Goal: Task Accomplishment & Management: Use online tool/utility

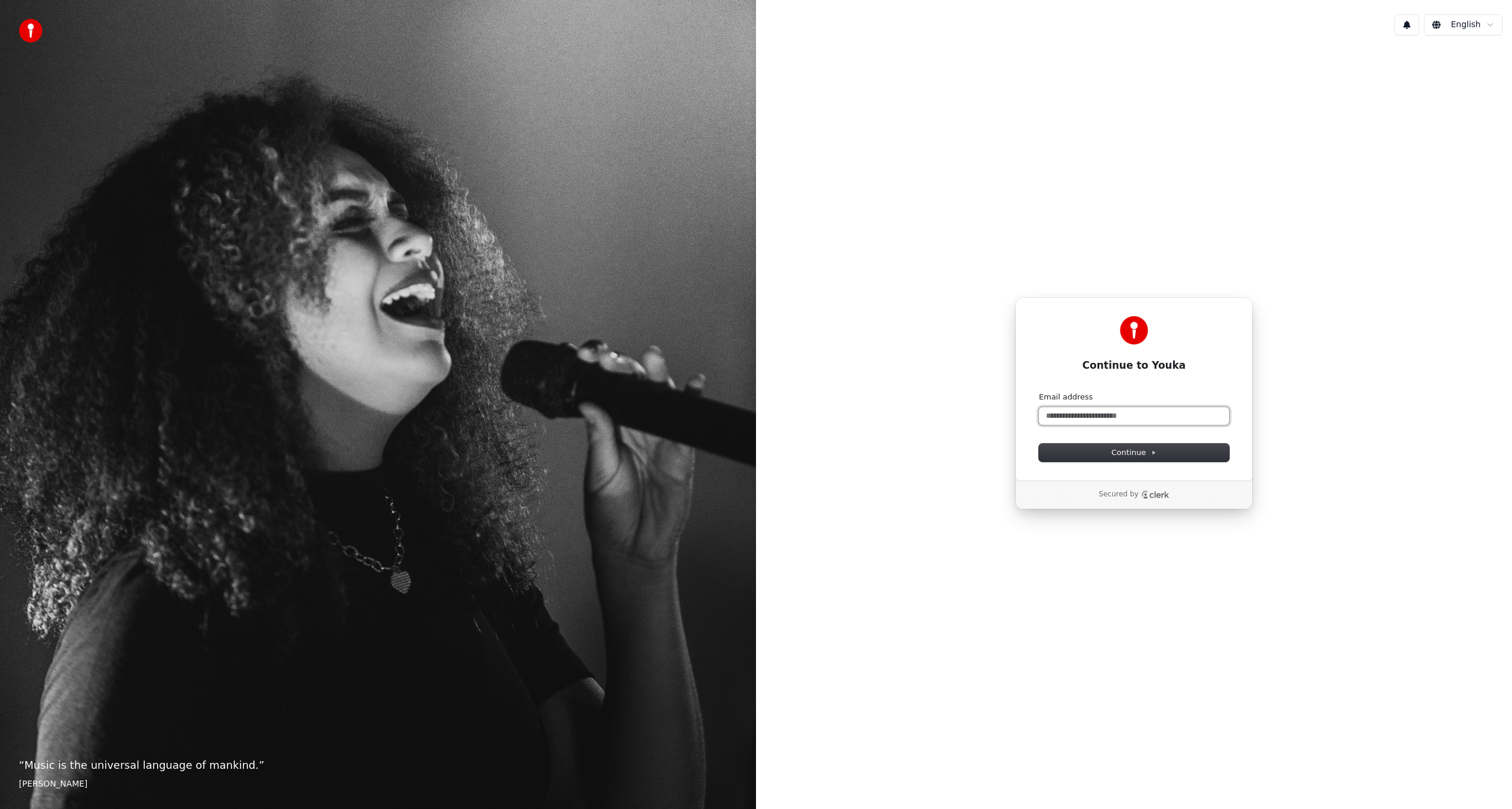
click at [1085, 414] on input "Email address" at bounding box center [1133, 416] width 190 height 18
click at [1039, 392] on button "submit" at bounding box center [1039, 392] width 0 height 0
type input "**********"
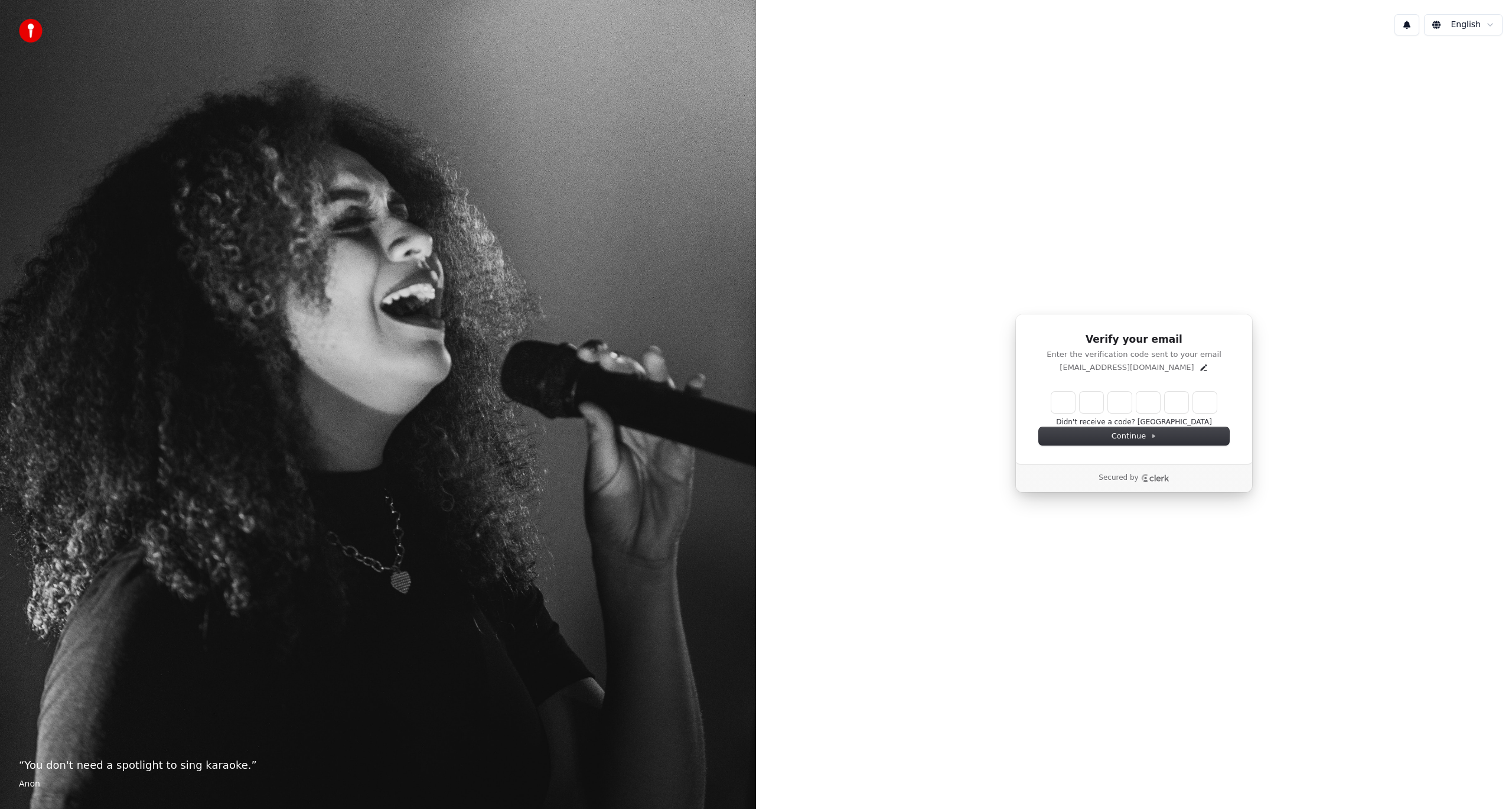
drag, startPoint x: 1067, startPoint y: 402, endPoint x: 1064, endPoint y: 408, distance: 6.7
click at [1067, 402] on input "Enter verification code" at bounding box center [1134, 402] width 165 height 21
type input "******"
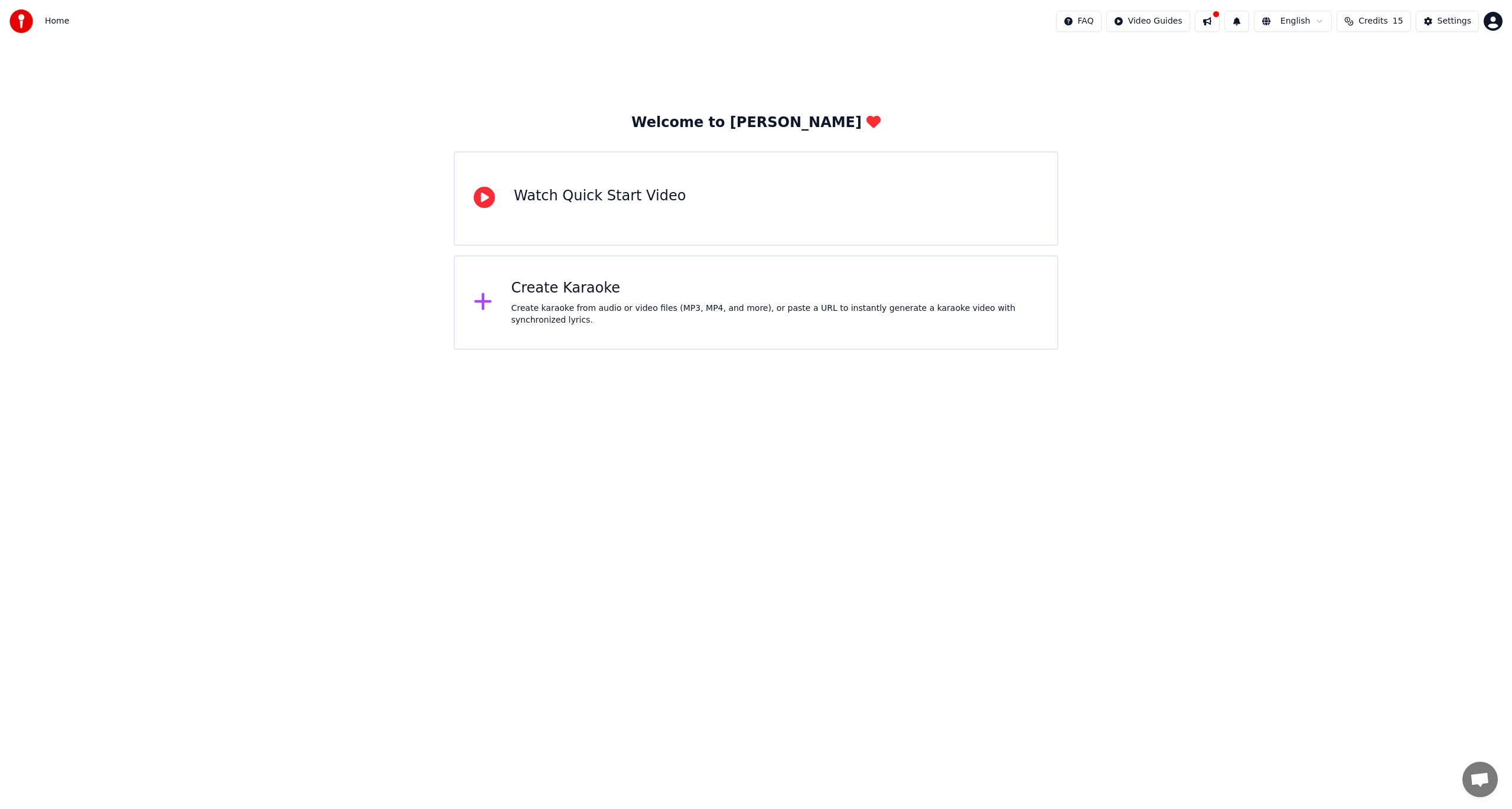
click at [593, 298] on div "Create Karaoke" at bounding box center [776, 288] width 528 height 19
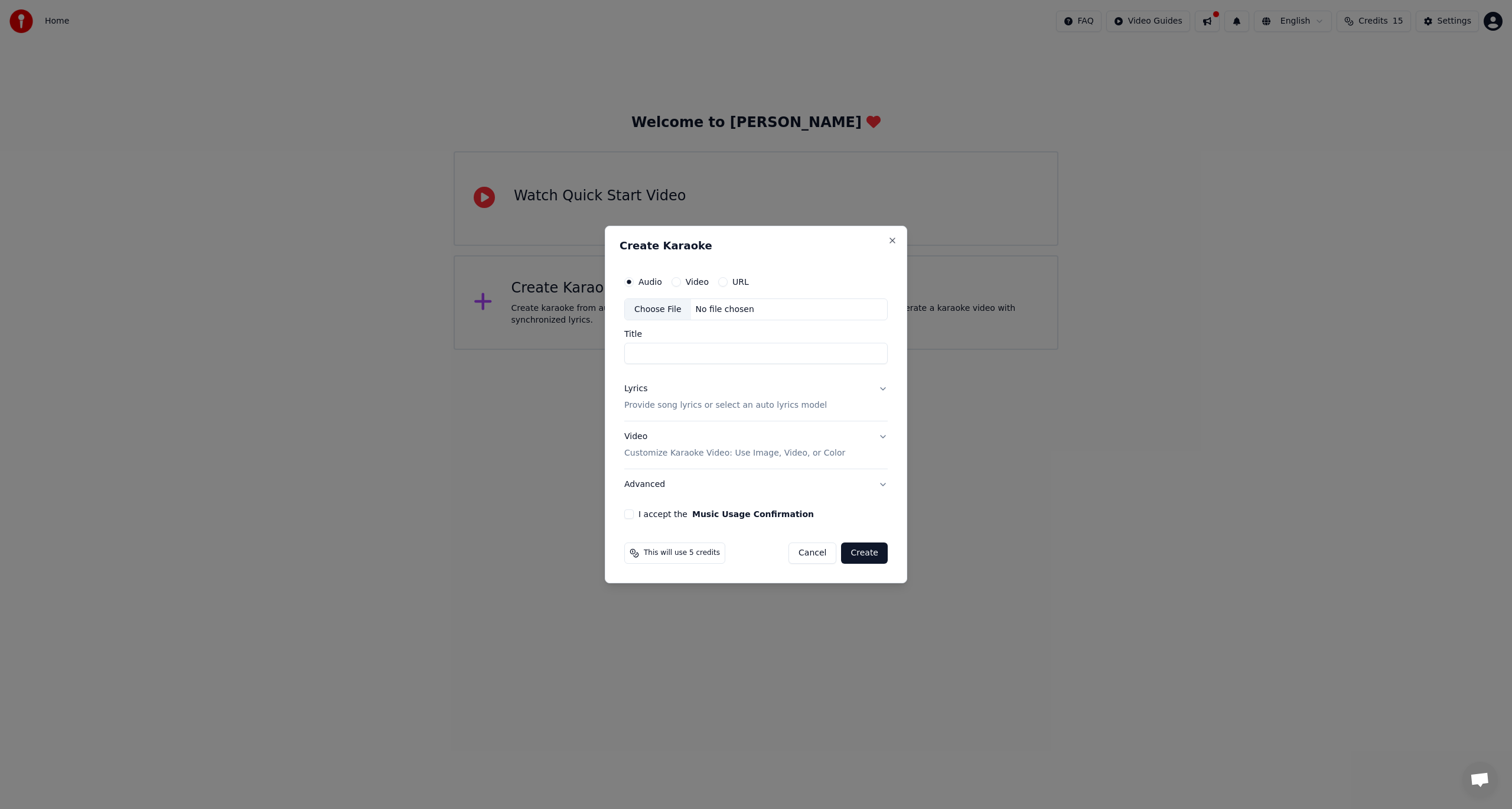
click at [720, 278] on button "URL" at bounding box center [723, 281] width 9 height 9
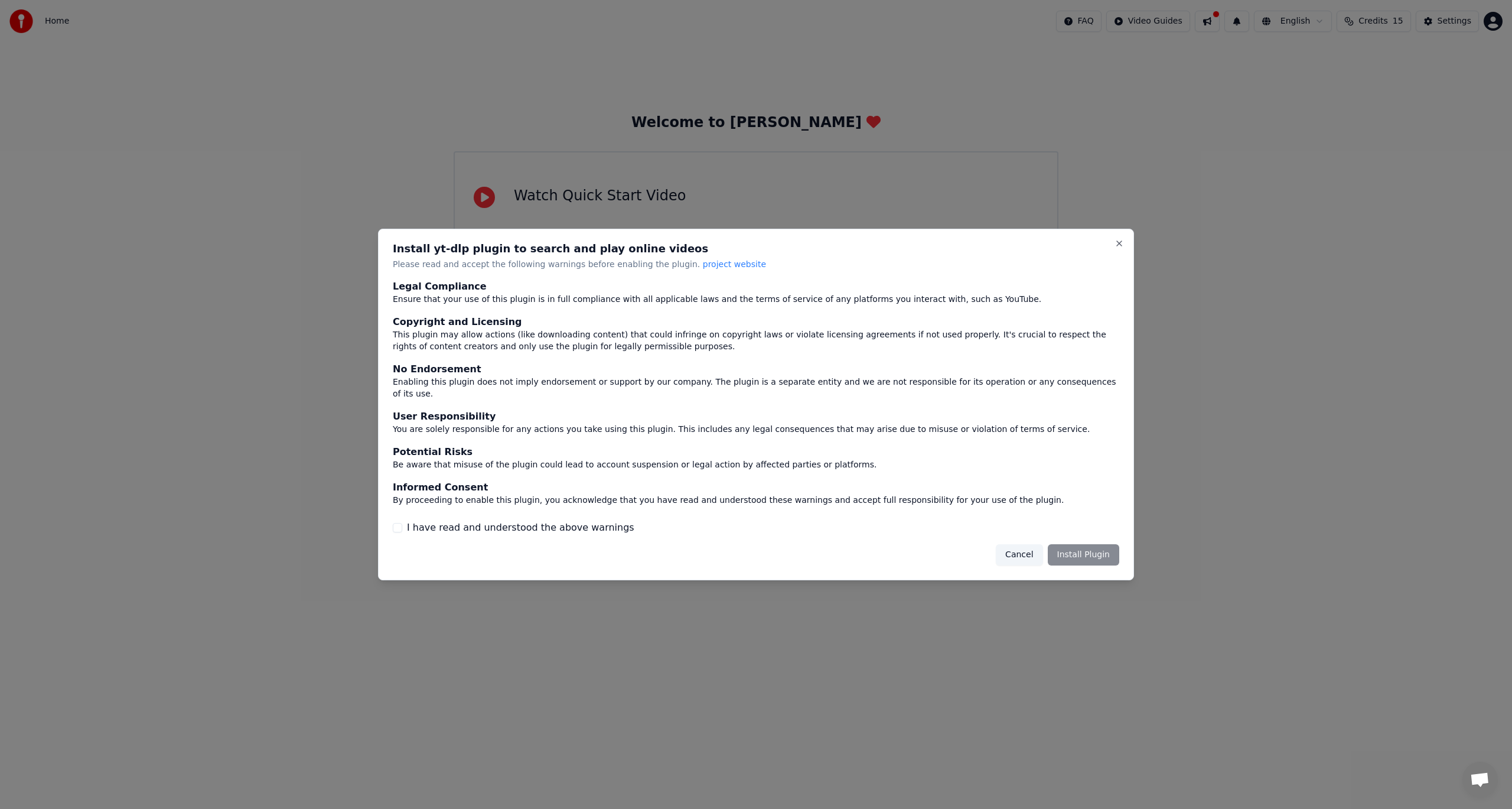
click at [1080, 553] on div "Cancel Install Plugin" at bounding box center [1057, 554] width 123 height 21
click at [397, 523] on button "I have read and understood the above warnings" at bounding box center [397, 527] width 9 height 9
click at [1098, 544] on button "Install Plugin" at bounding box center [1084, 554] width 72 height 21
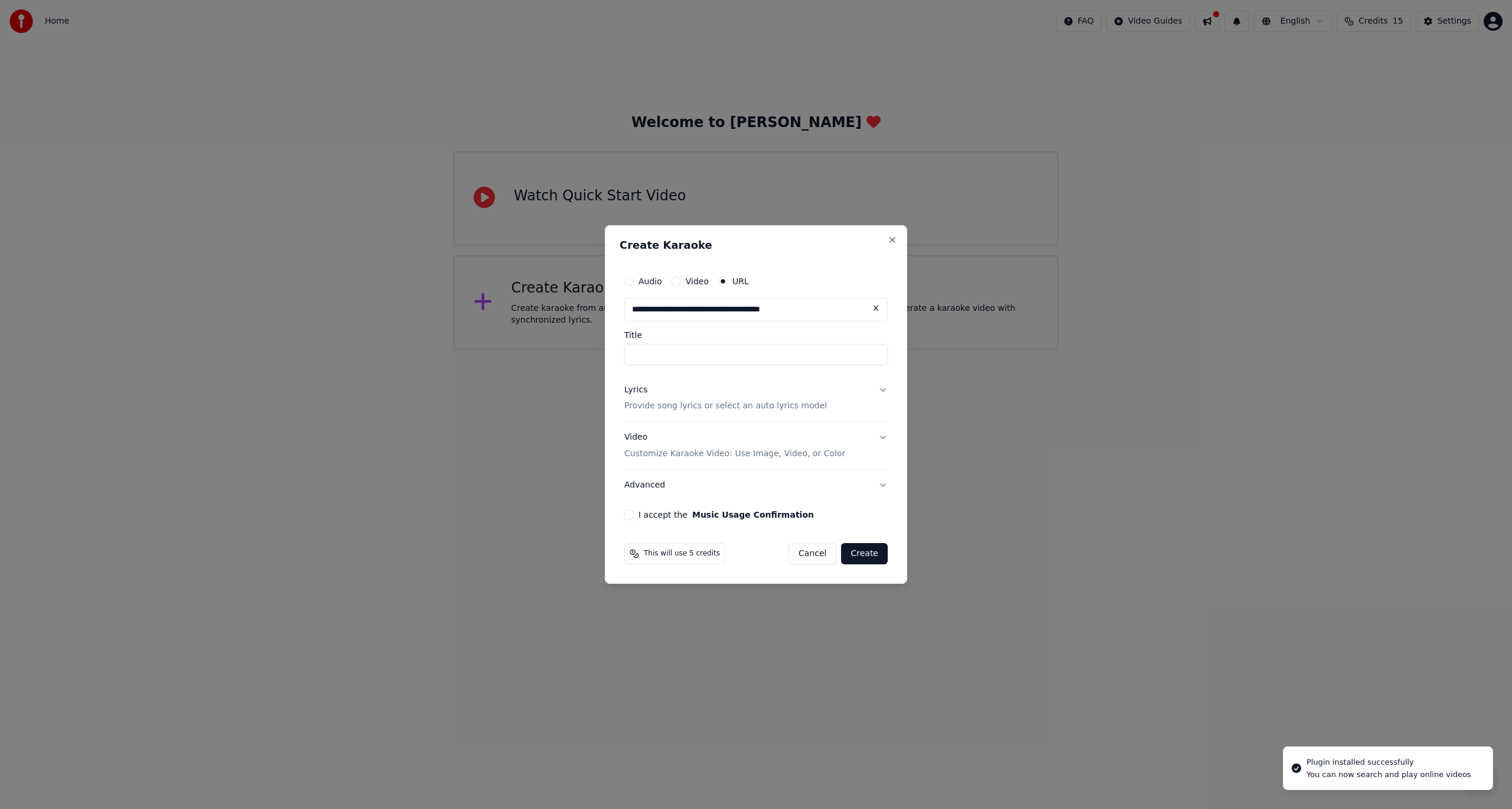
type input "**********"
click at [678, 348] on input "Title" at bounding box center [755, 354] width 263 height 21
type input "**********"
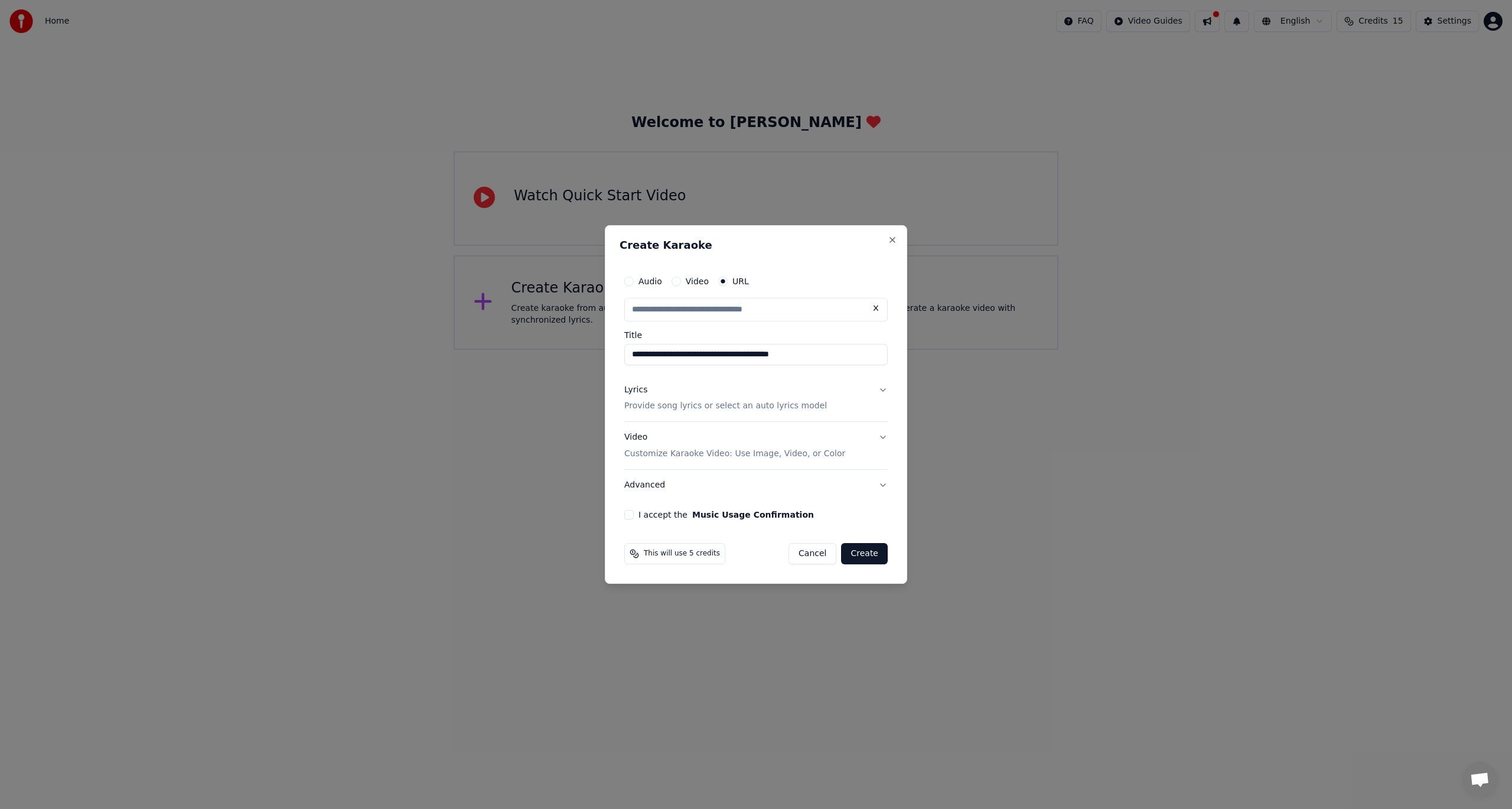
type input "**********"
click at [626, 518] on button "I accept the Music Usage Confirmation" at bounding box center [628, 514] width 9 height 9
click at [866, 554] on button "Create" at bounding box center [864, 554] width 47 height 21
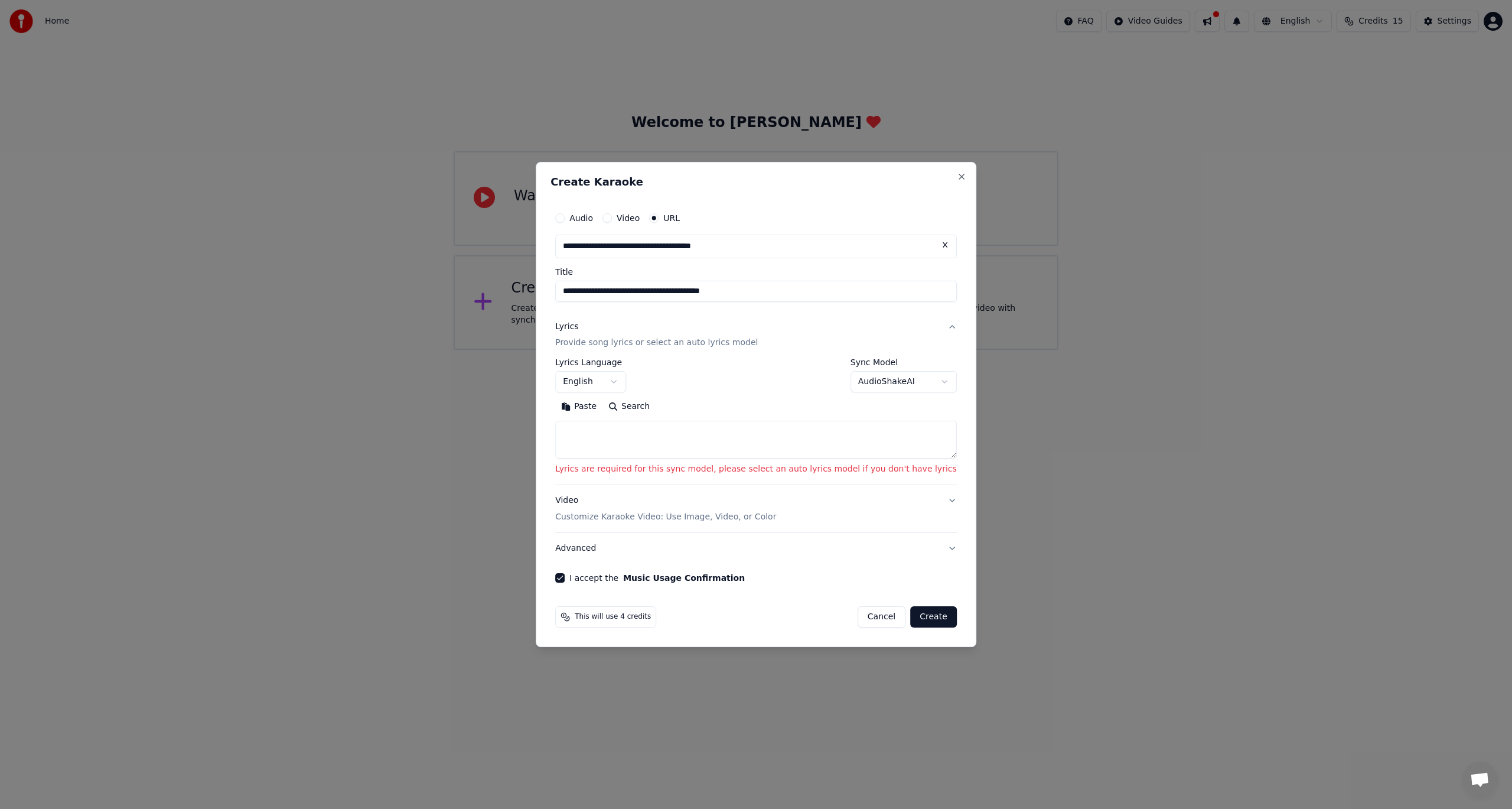
click at [682, 438] on textarea at bounding box center [756, 440] width 402 height 37
paste textarea "**********"
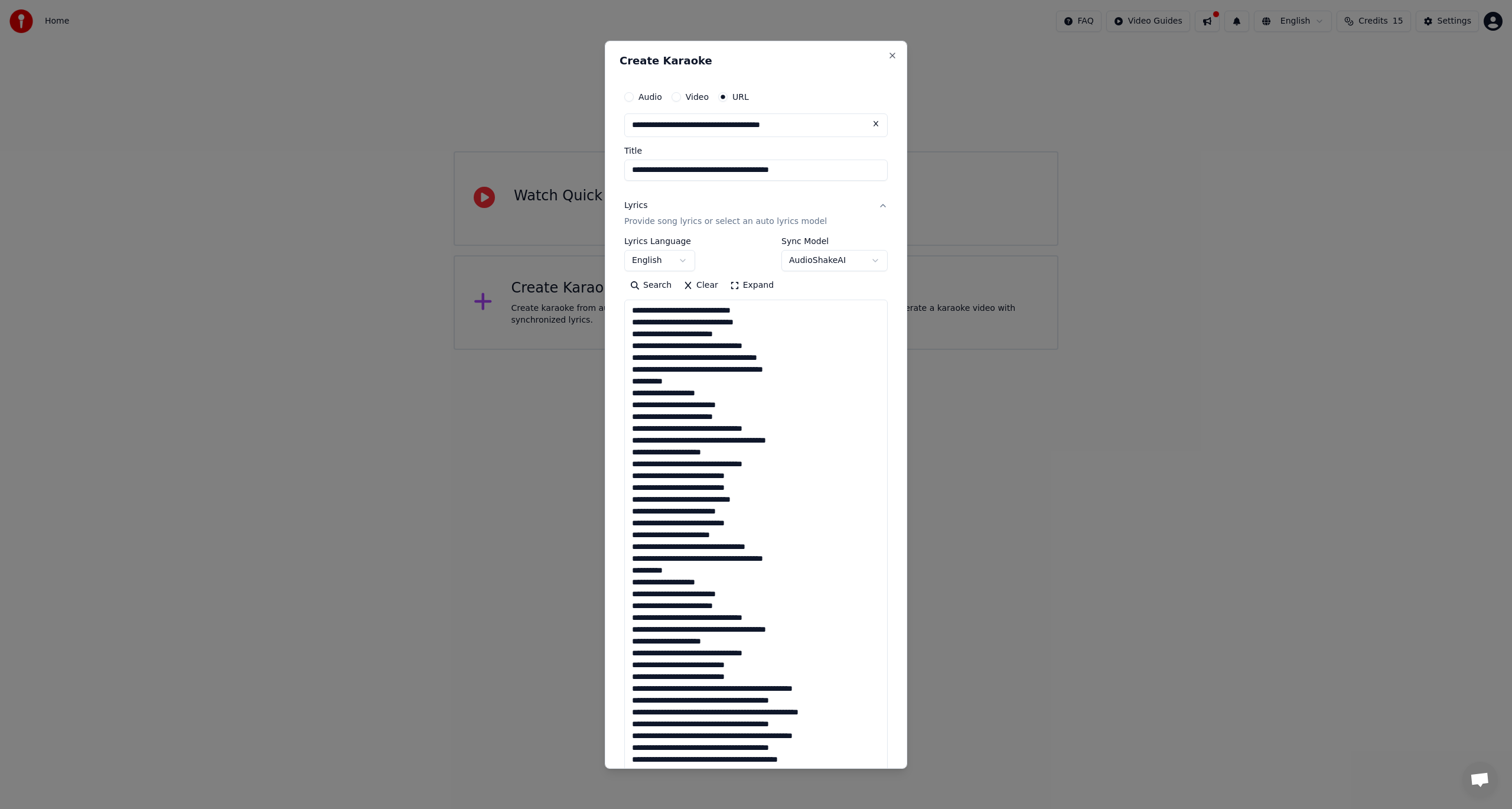
scroll to position [559, 0]
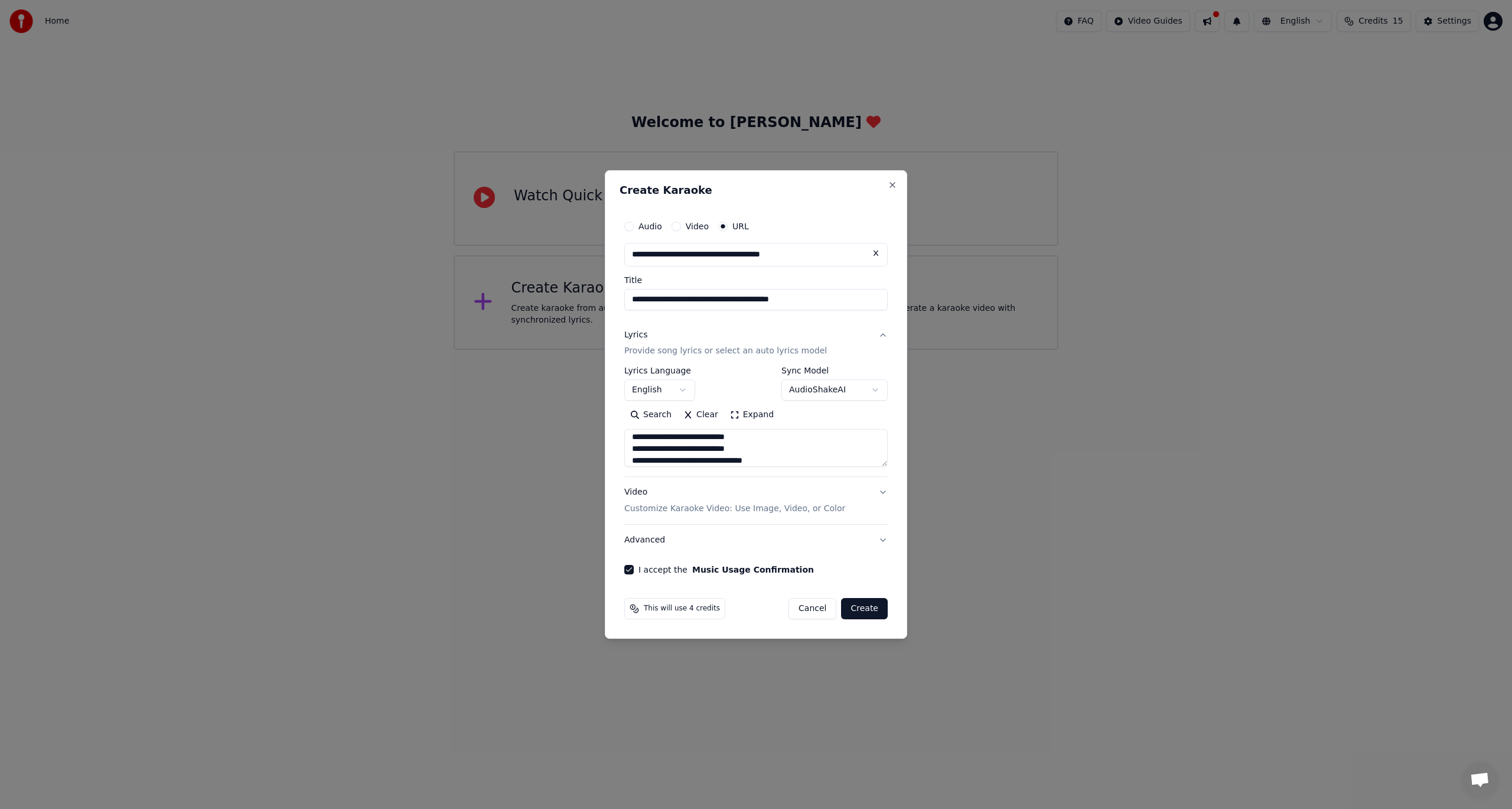
type textarea "**********"
click at [869, 606] on button "Create" at bounding box center [864, 608] width 47 height 21
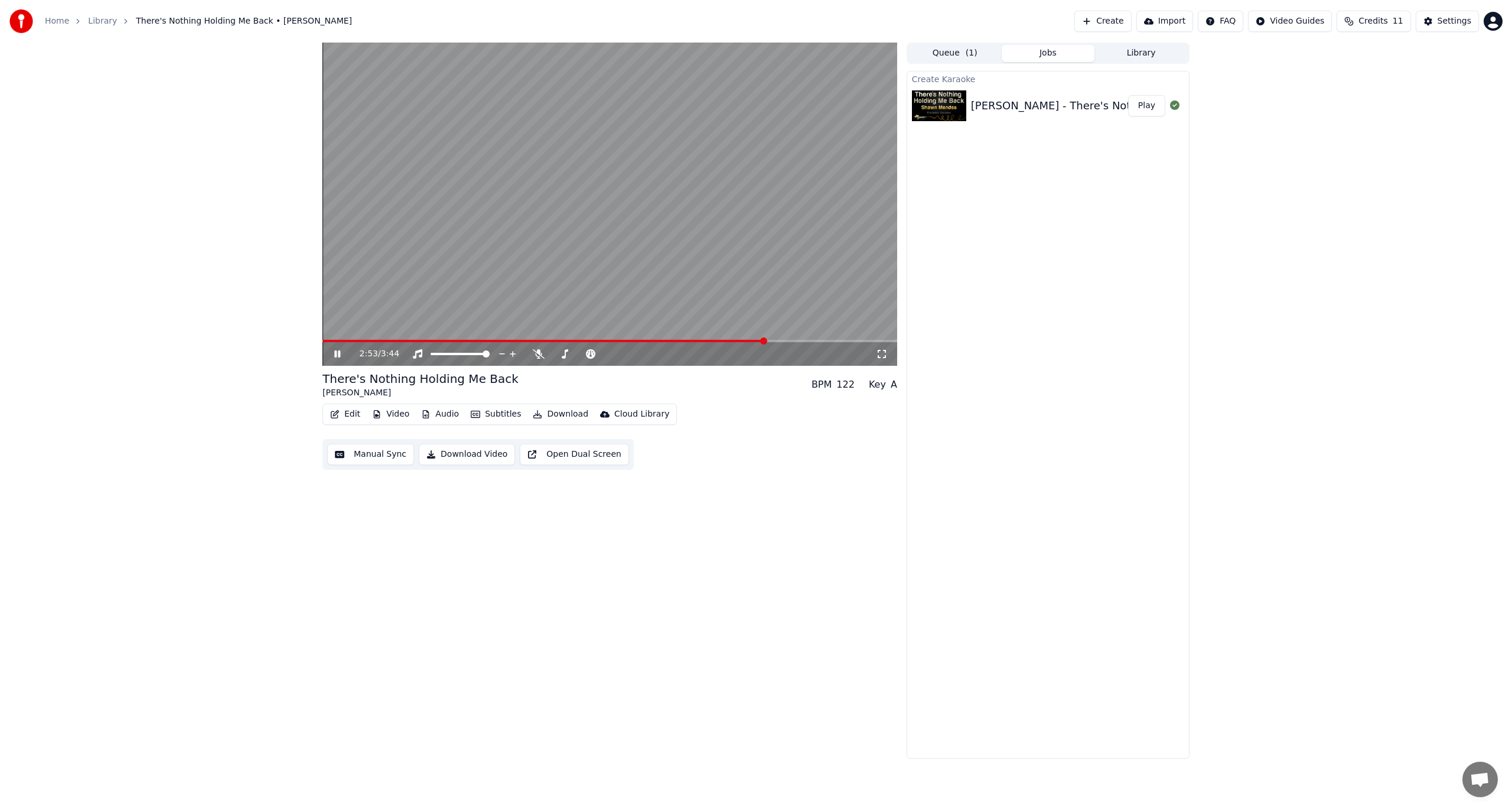
click at [879, 357] on icon at bounding box center [882, 353] width 12 height 9
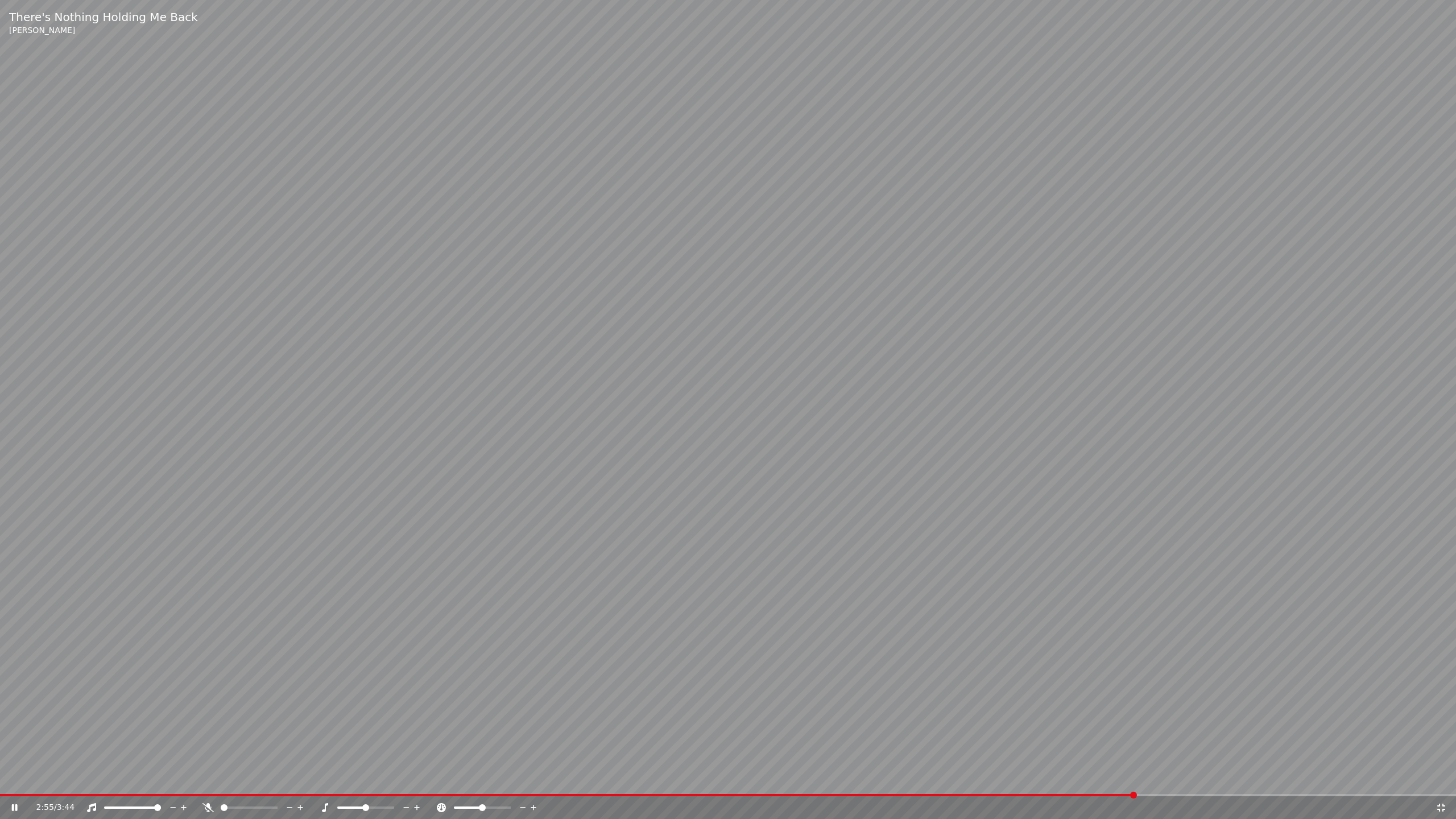
click at [1440, 778] on icon at bounding box center [1441, 808] width 11 height 9
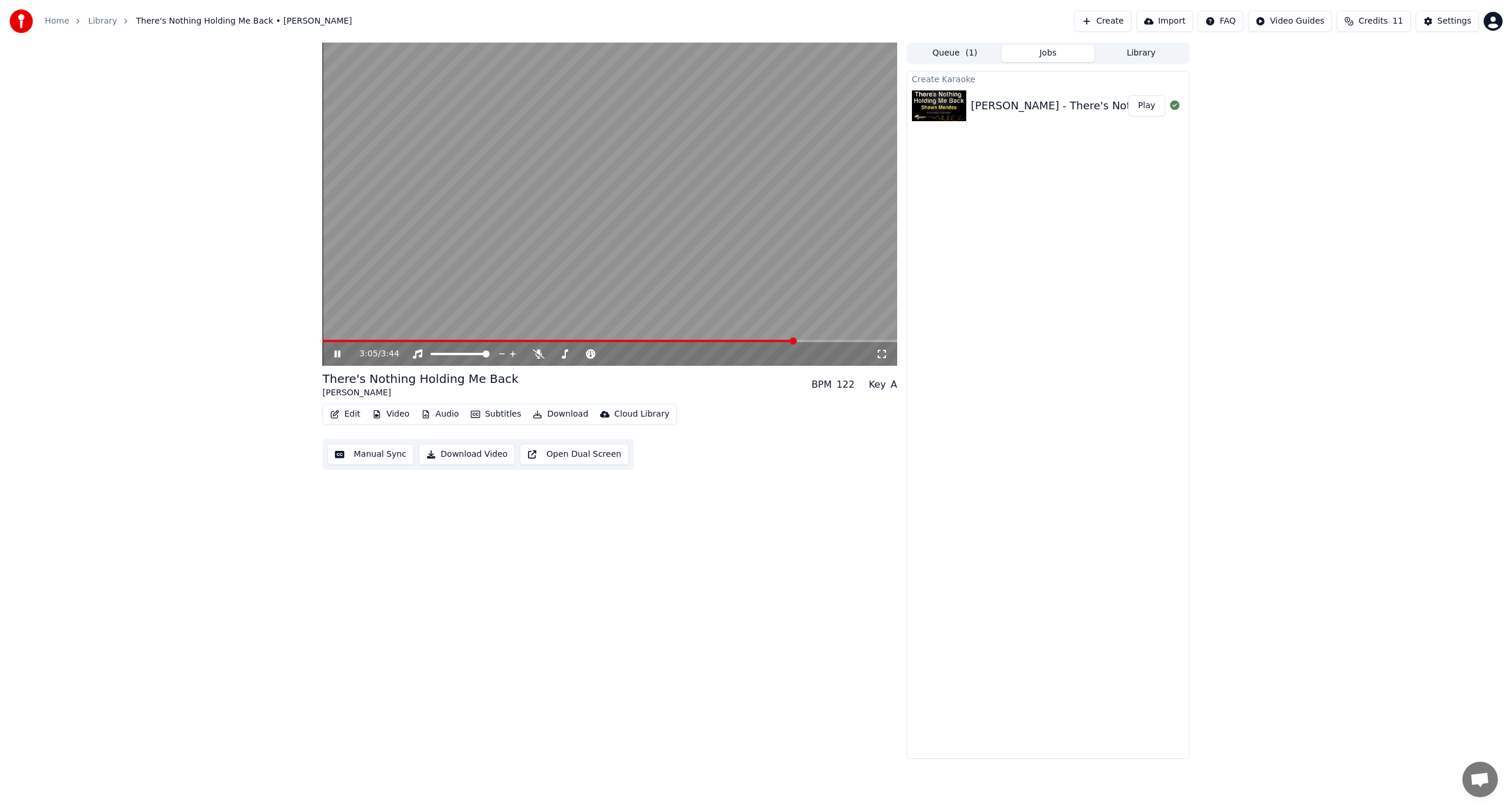
click at [1116, 19] on button "Create" at bounding box center [1102, 20] width 57 height 21
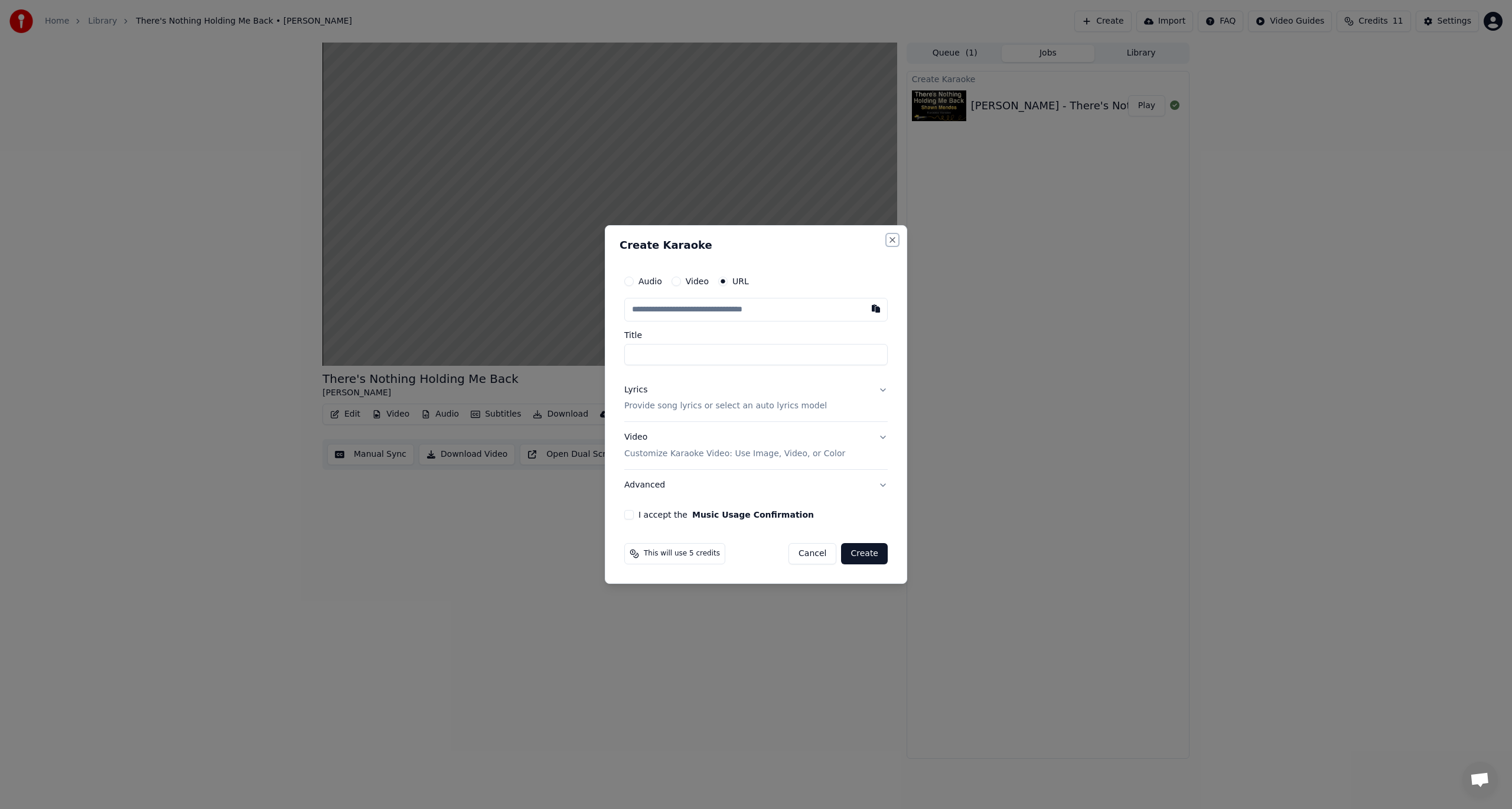
click at [894, 242] on button "Close" at bounding box center [892, 239] width 9 height 9
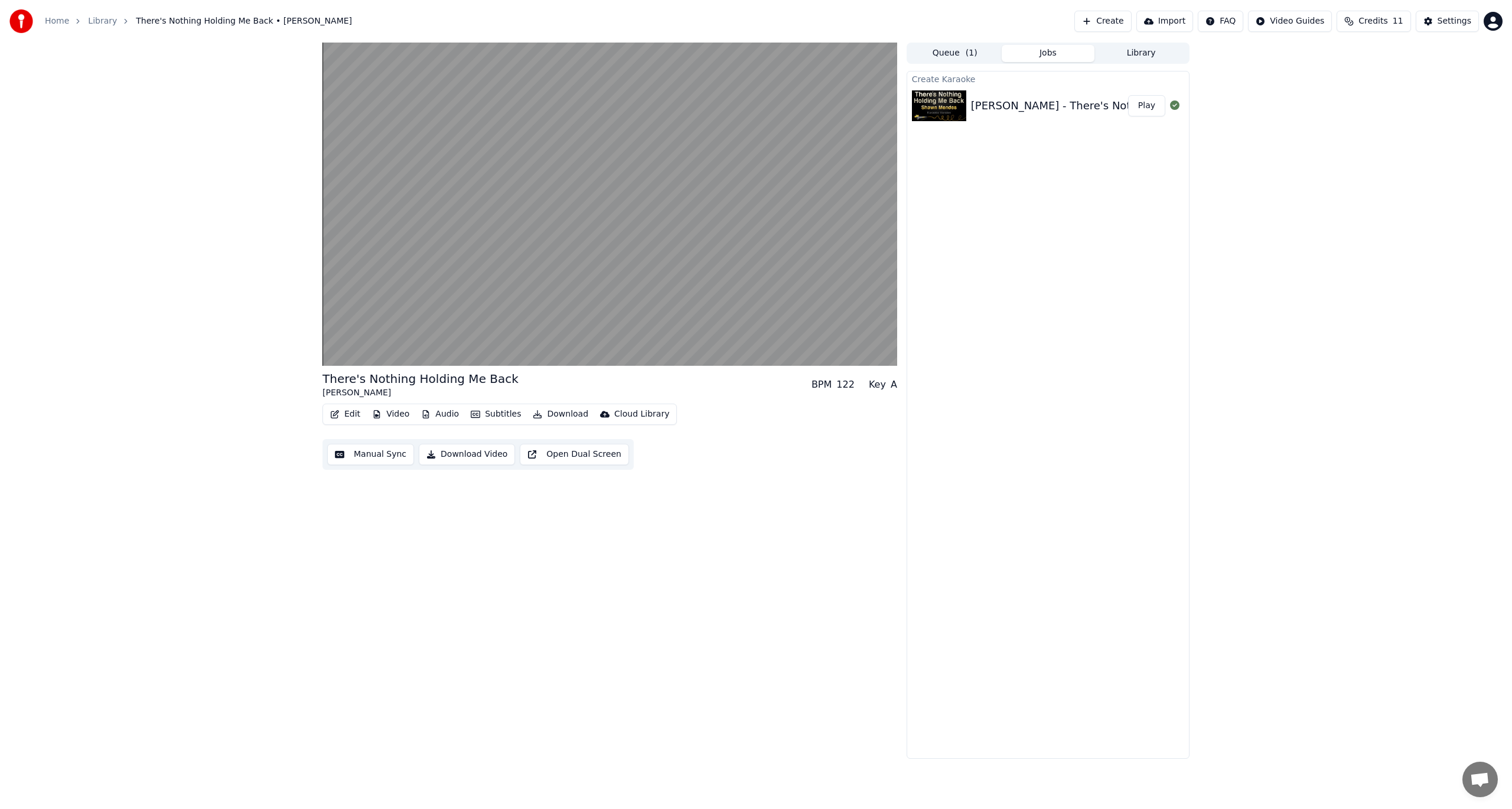
click at [1125, 24] on button "Create" at bounding box center [1102, 20] width 57 height 21
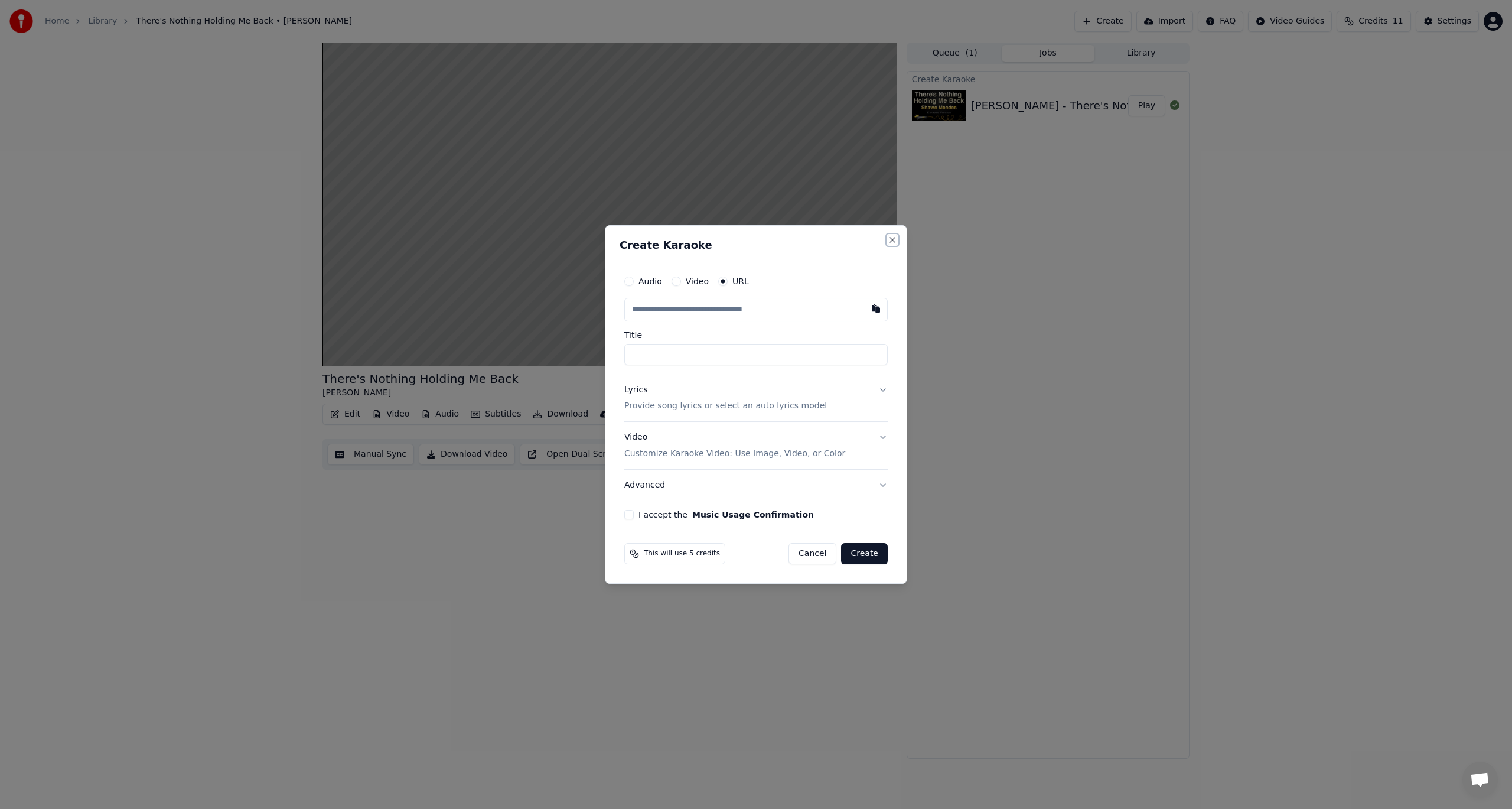
click at [890, 243] on button "Close" at bounding box center [892, 239] width 9 height 9
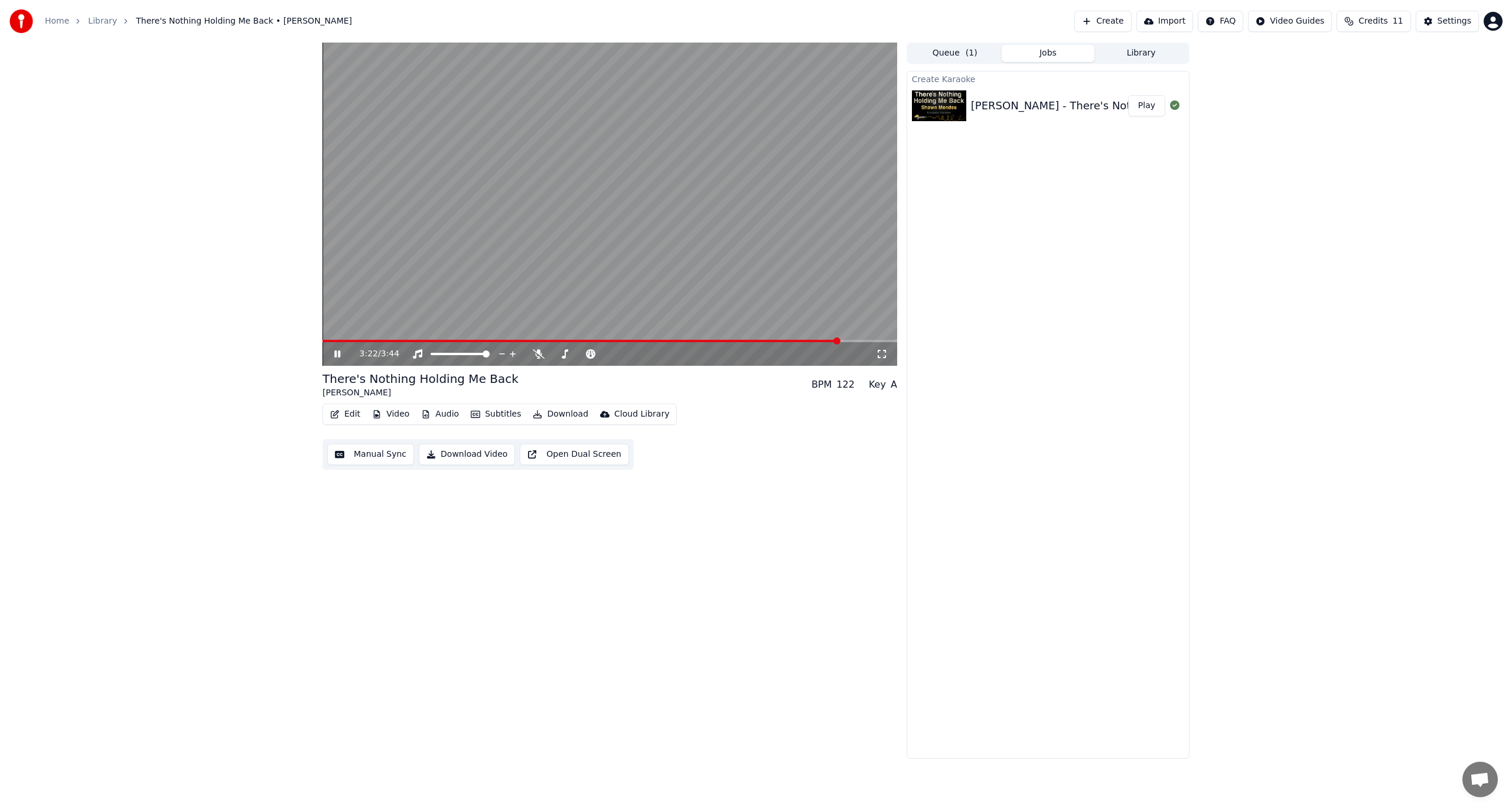
click at [746, 222] on video at bounding box center [610, 204] width 575 height 323
click at [724, 181] on video at bounding box center [610, 204] width 575 height 323
click at [544, 340] on span at bounding box center [583, 341] width 521 height 3
click at [536, 353] on icon at bounding box center [539, 353] width 12 height 9
click at [536, 354] on icon at bounding box center [539, 353] width 7 height 9
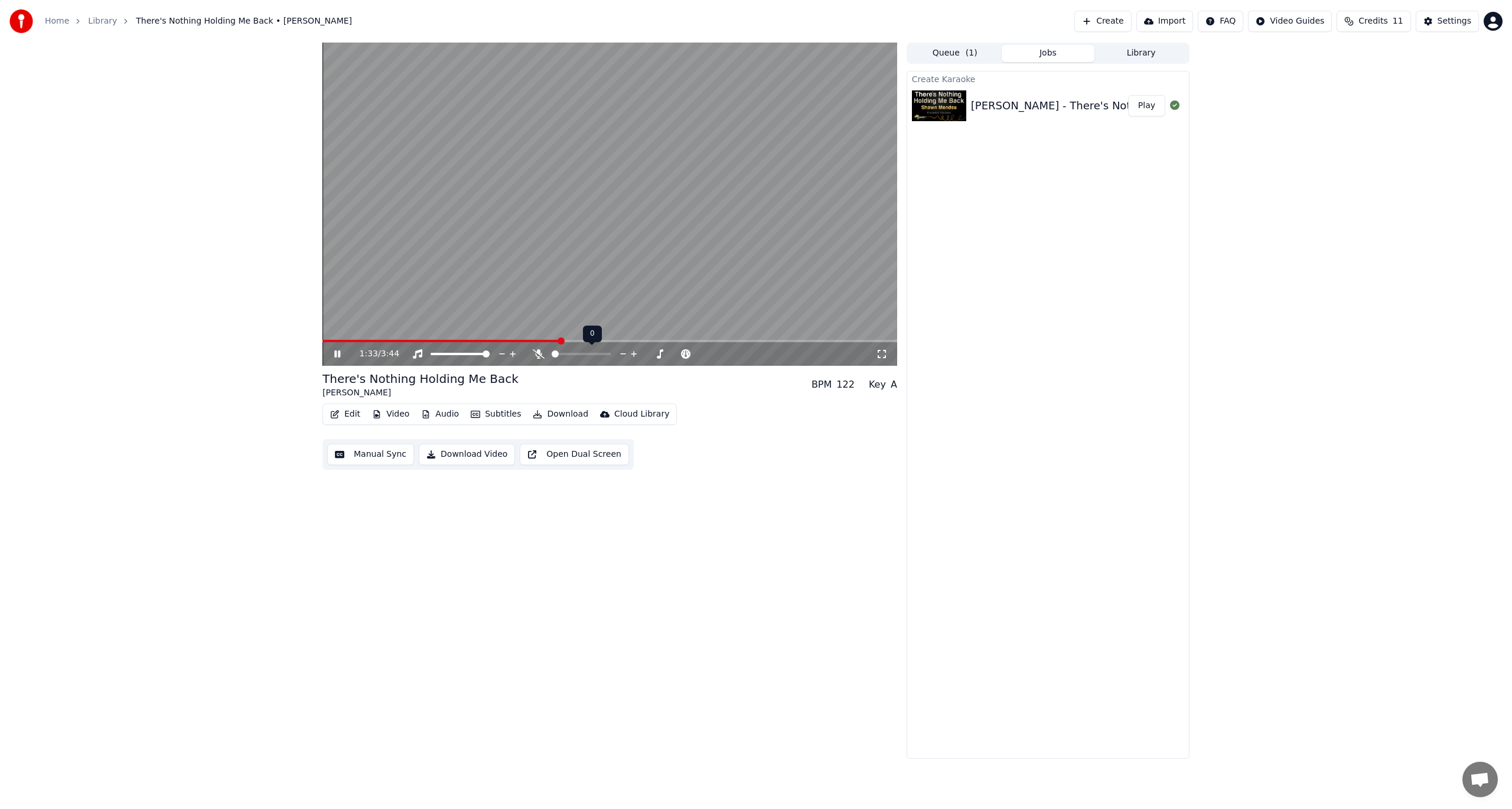
click at [536, 354] on icon at bounding box center [539, 353] width 12 height 9
click at [536, 354] on icon at bounding box center [539, 353] width 7 height 9
click at [596, 221] on video at bounding box center [610, 204] width 575 height 323
click at [533, 353] on icon at bounding box center [539, 353] width 12 height 9
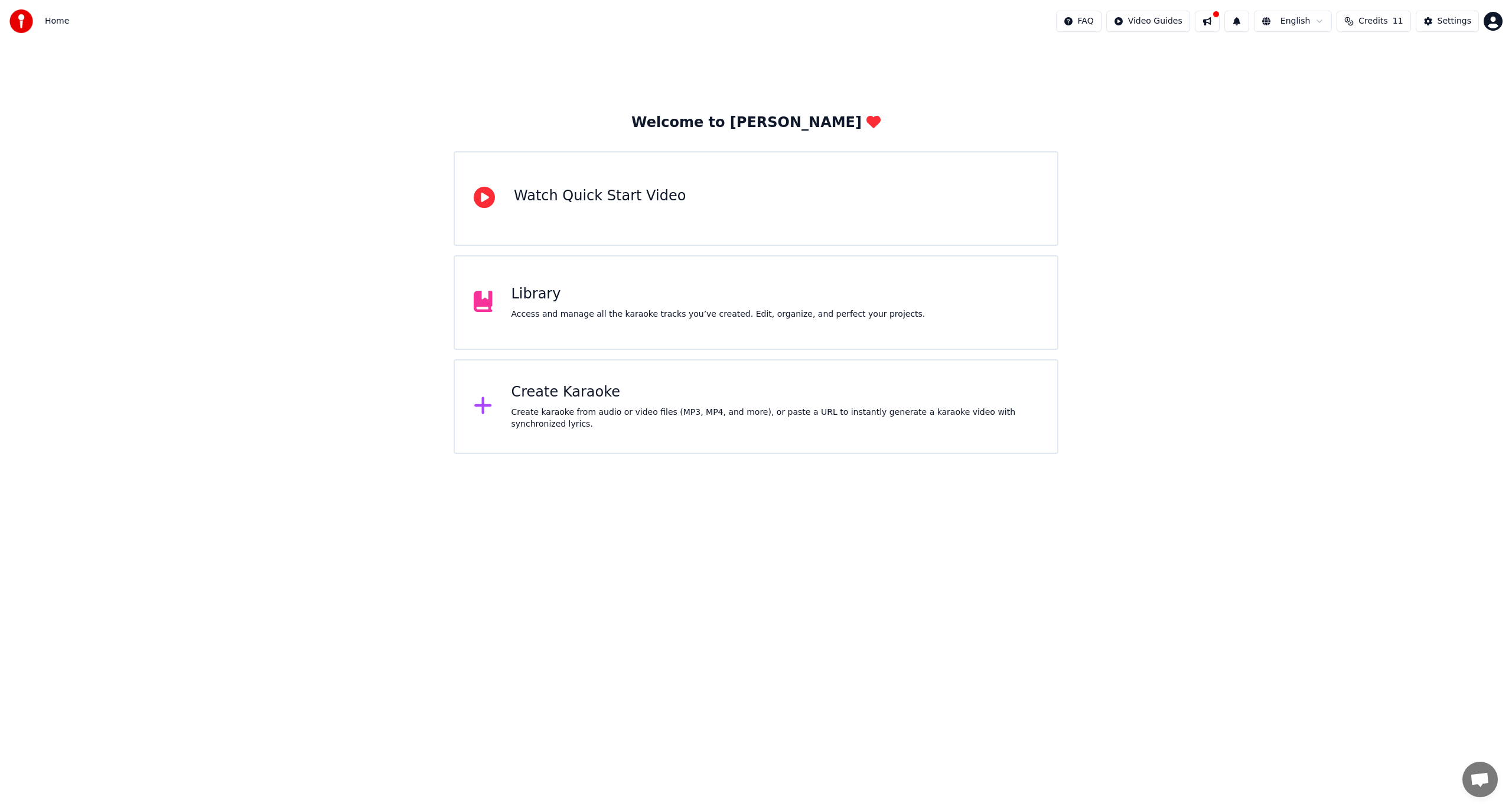
click at [586, 402] on div "Create Karaoke" at bounding box center [776, 393] width 528 height 19
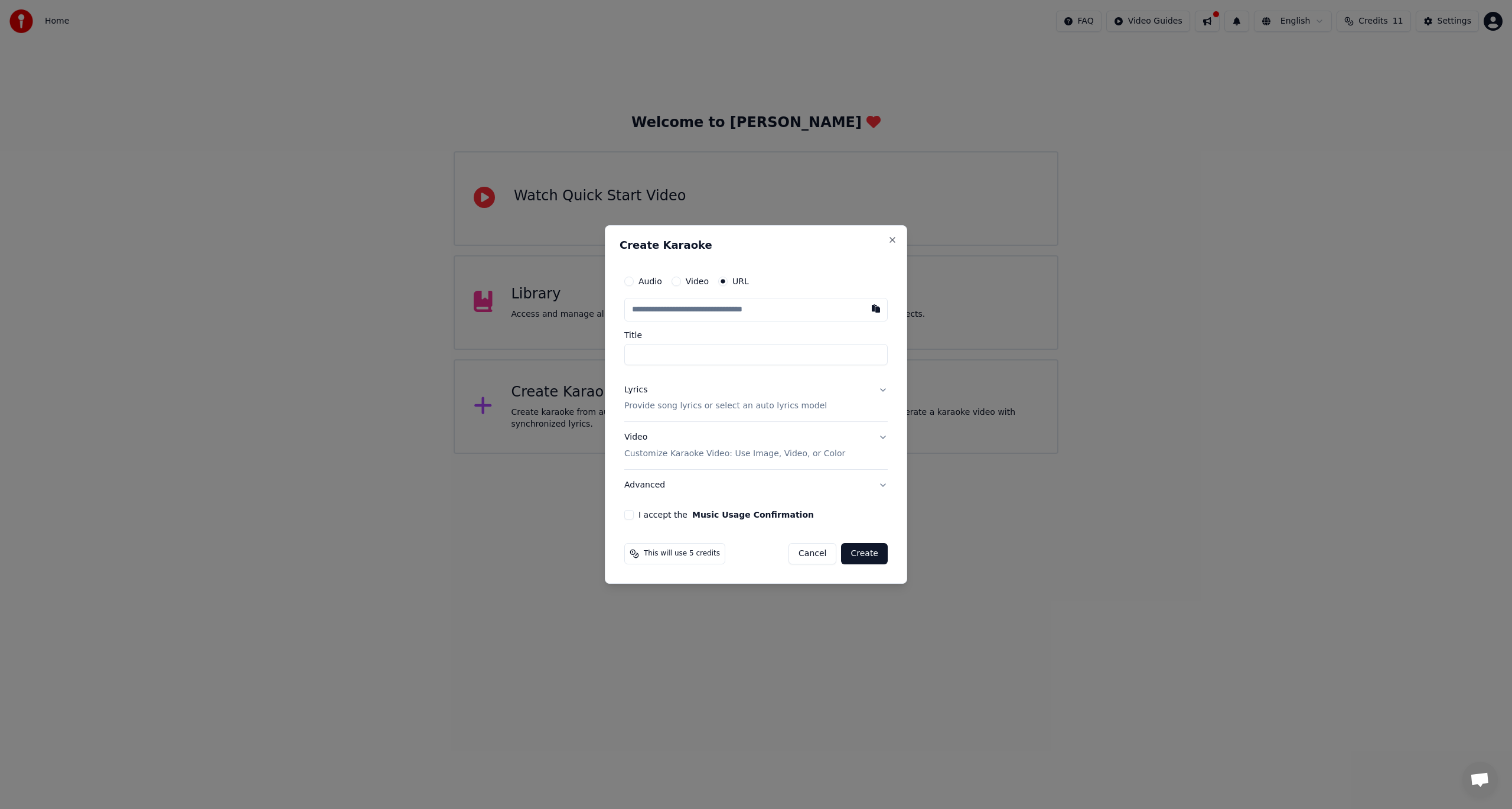
click at [687, 311] on input "text" at bounding box center [755, 310] width 263 height 24
type input "**********"
click at [676, 357] on input "Title" at bounding box center [755, 354] width 263 height 21
type input "**********"
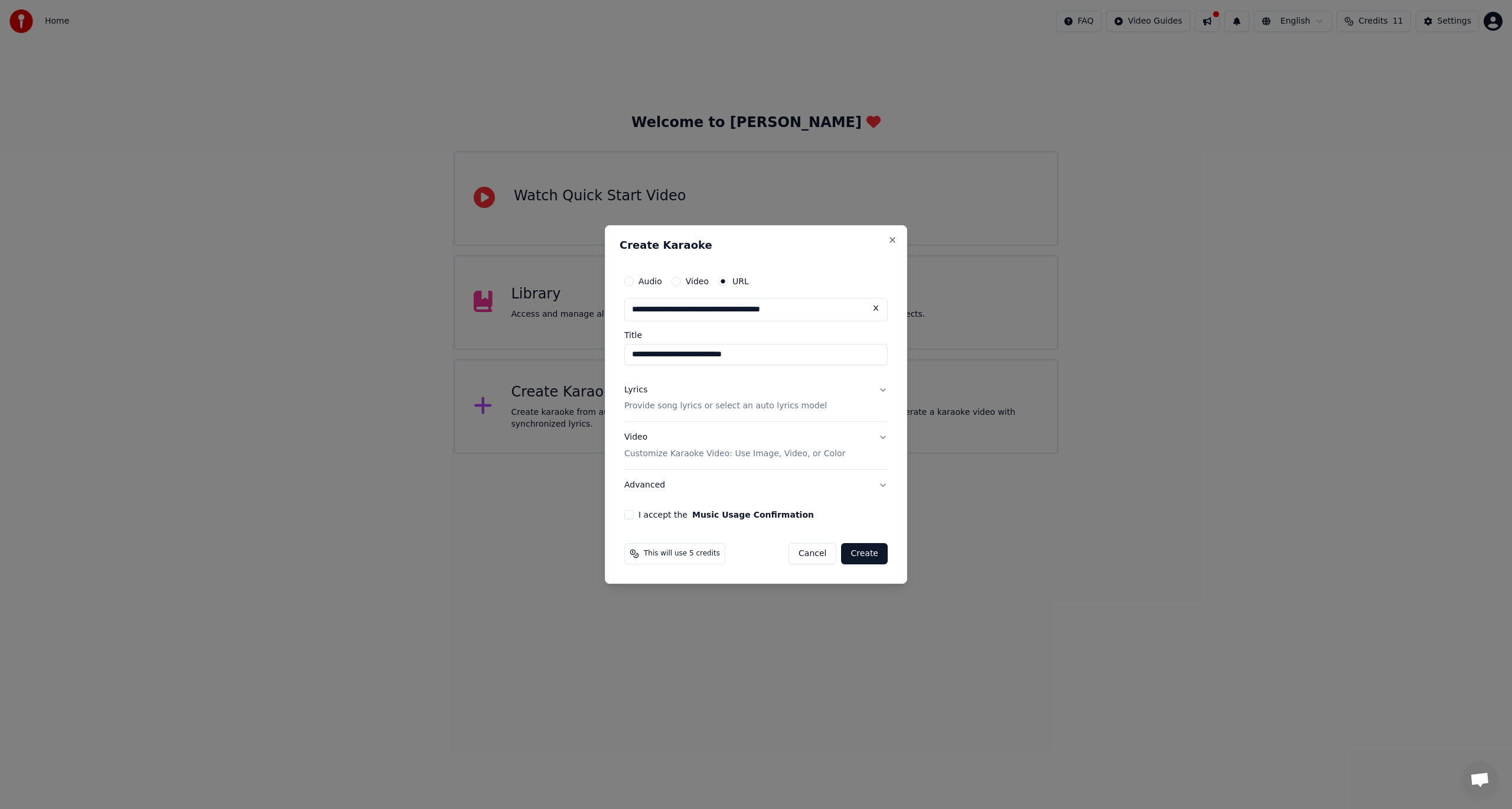
click at [626, 516] on button "I accept the Music Usage Confirmation" at bounding box center [628, 514] width 9 height 9
click at [858, 554] on button "Create" at bounding box center [864, 554] width 47 height 21
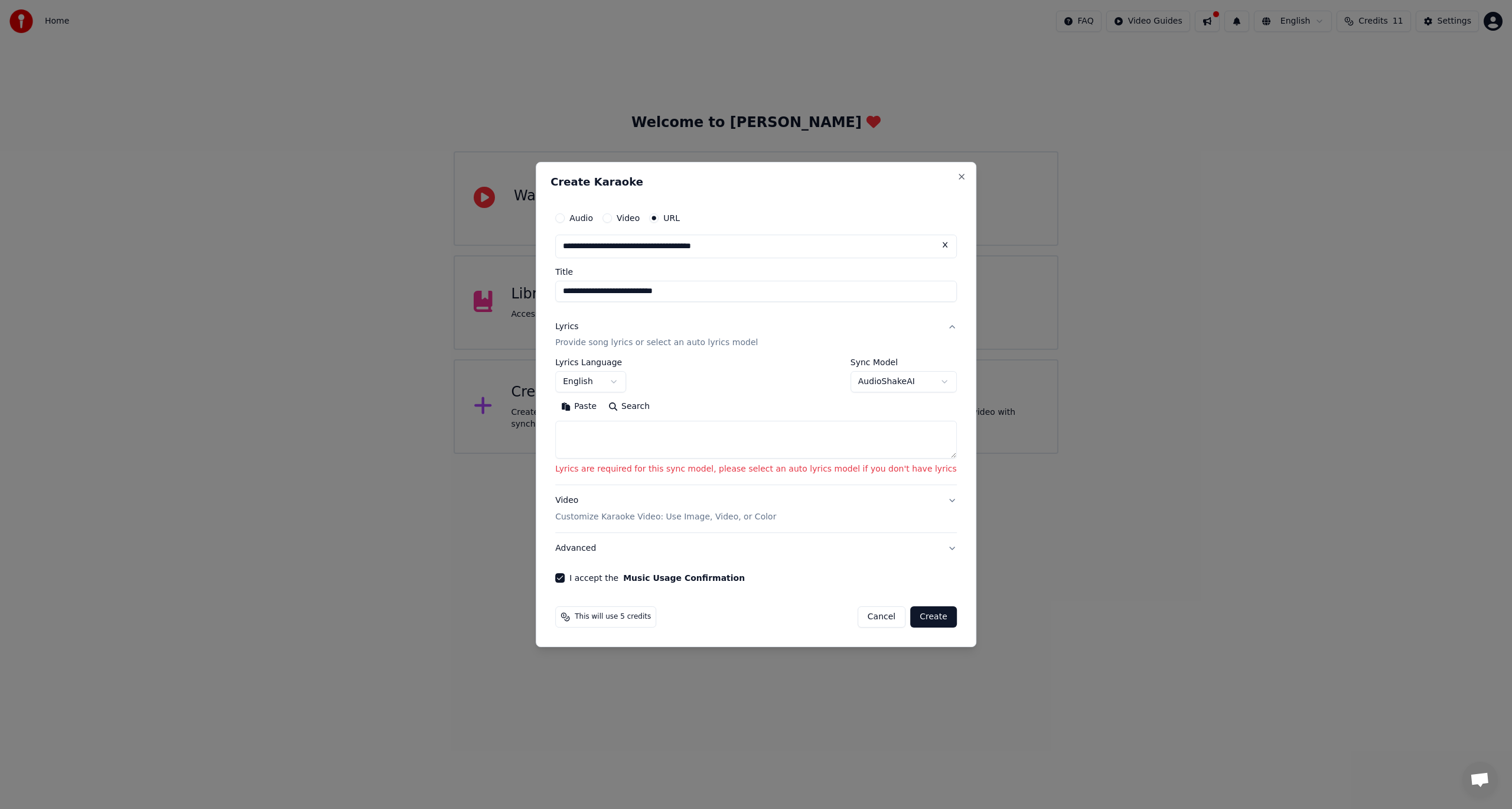
click at [654, 435] on textarea at bounding box center [756, 440] width 402 height 37
click at [674, 440] on textarea at bounding box center [756, 440] width 402 height 37
paste textarea "**********"
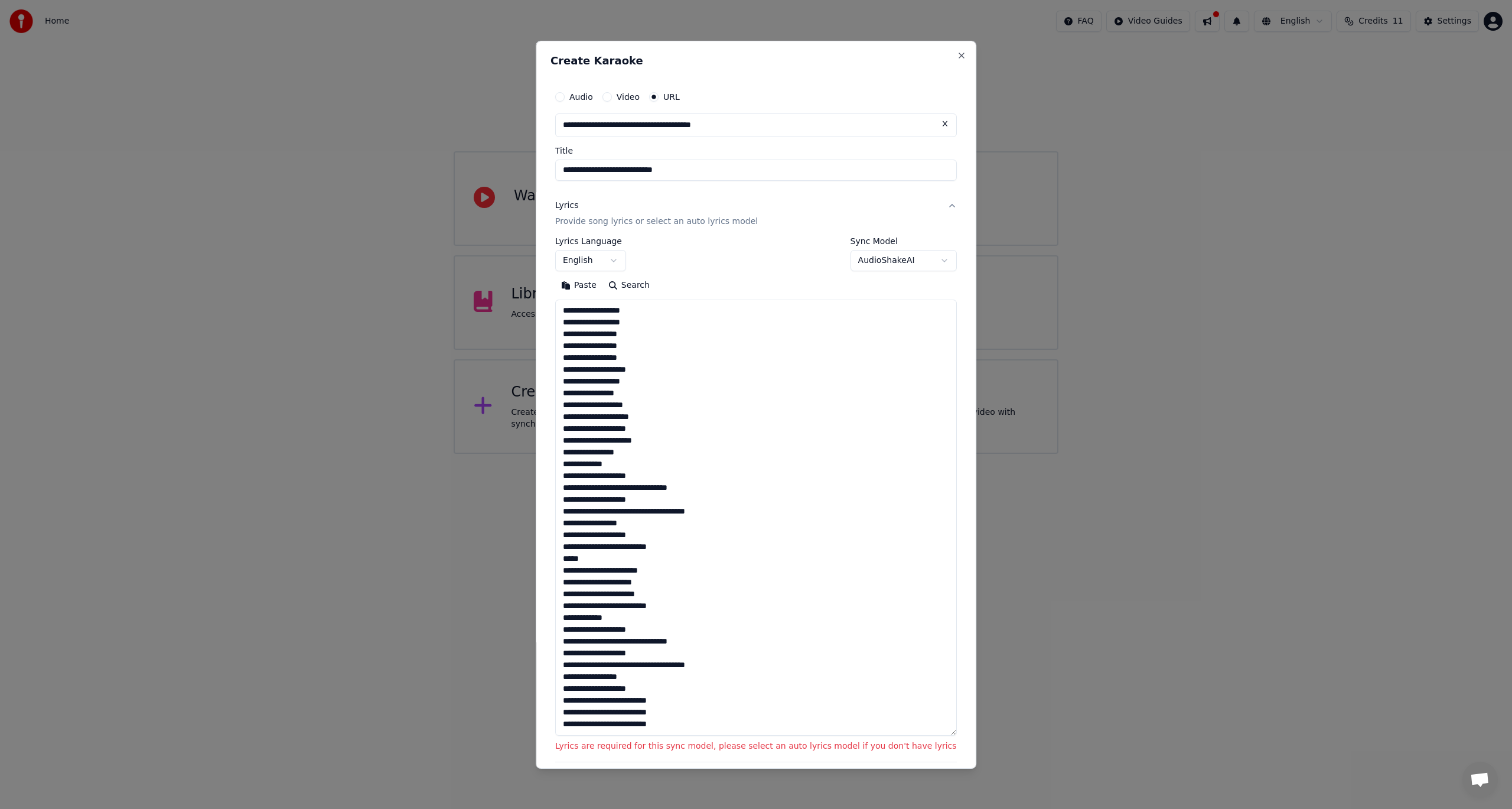
scroll to position [393, 0]
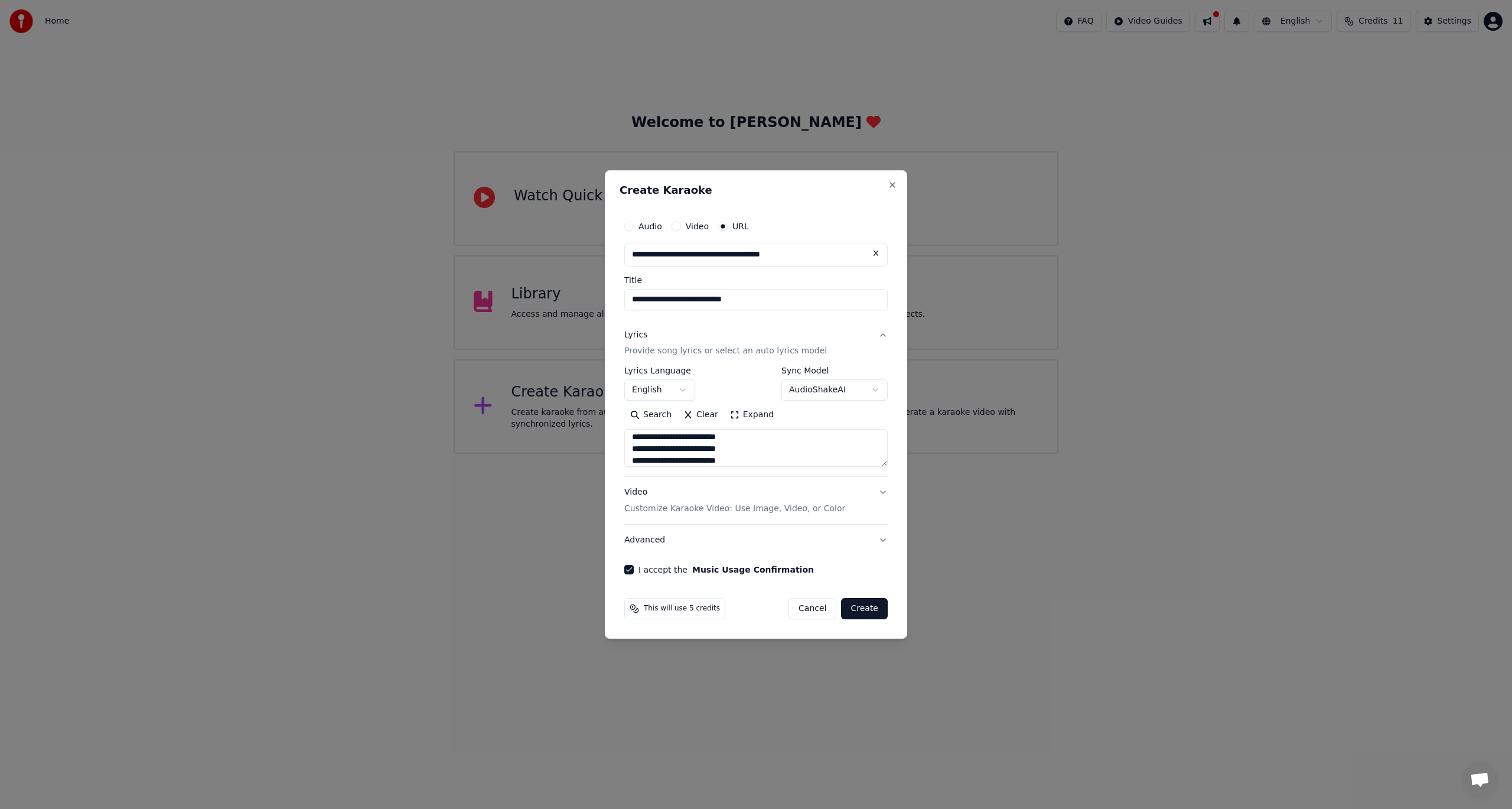
type textarea "**********"
click at [858, 610] on button "Create" at bounding box center [864, 608] width 47 height 21
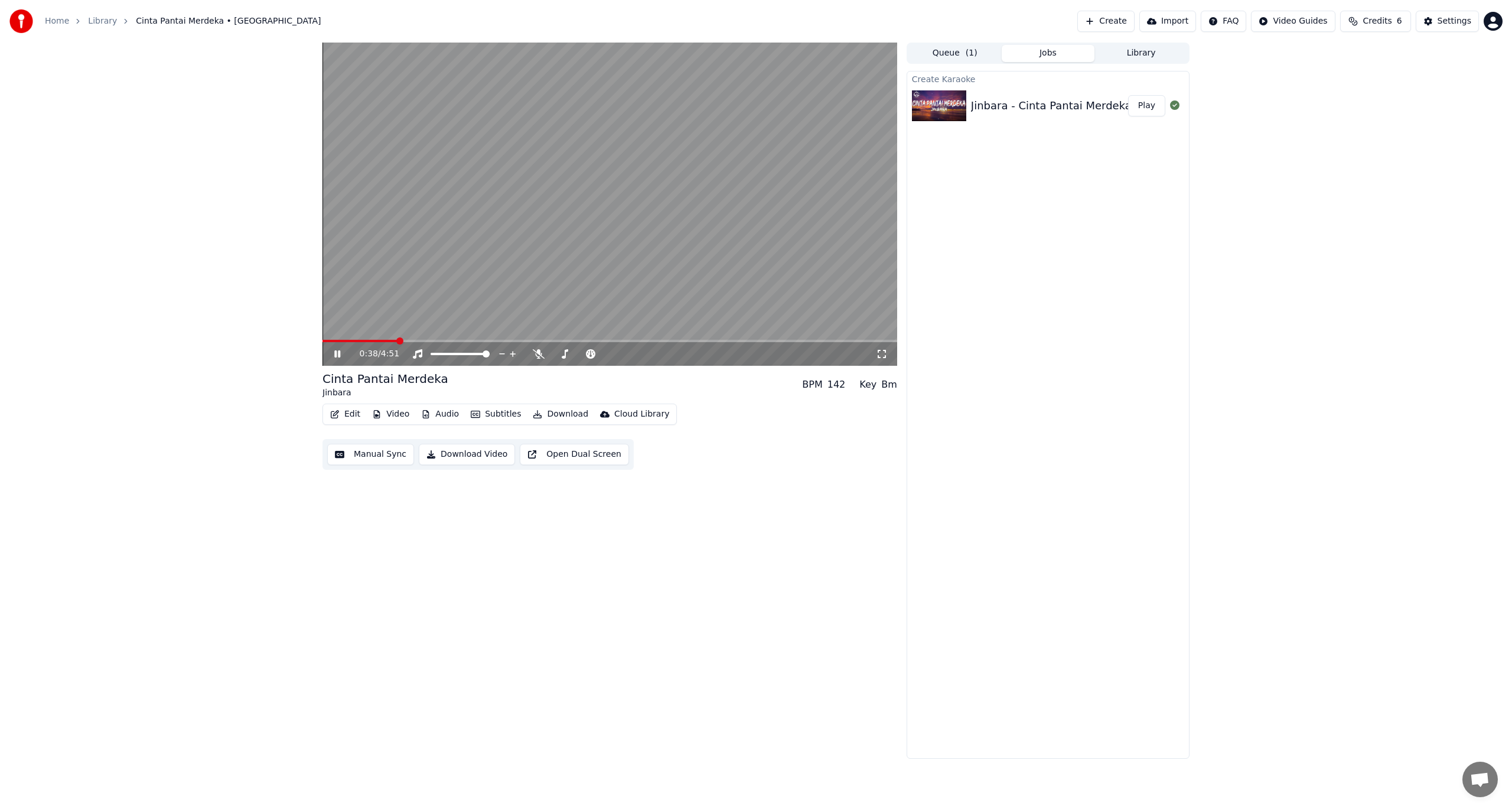
click at [397, 341] on span at bounding box center [610, 341] width 575 height 3
click at [536, 359] on icon at bounding box center [539, 353] width 12 height 9
click at [539, 356] on icon at bounding box center [539, 353] width 7 height 9
click at [539, 355] on icon at bounding box center [539, 353] width 12 height 9
click at [625, 341] on span at bounding box center [610, 341] width 575 height 3
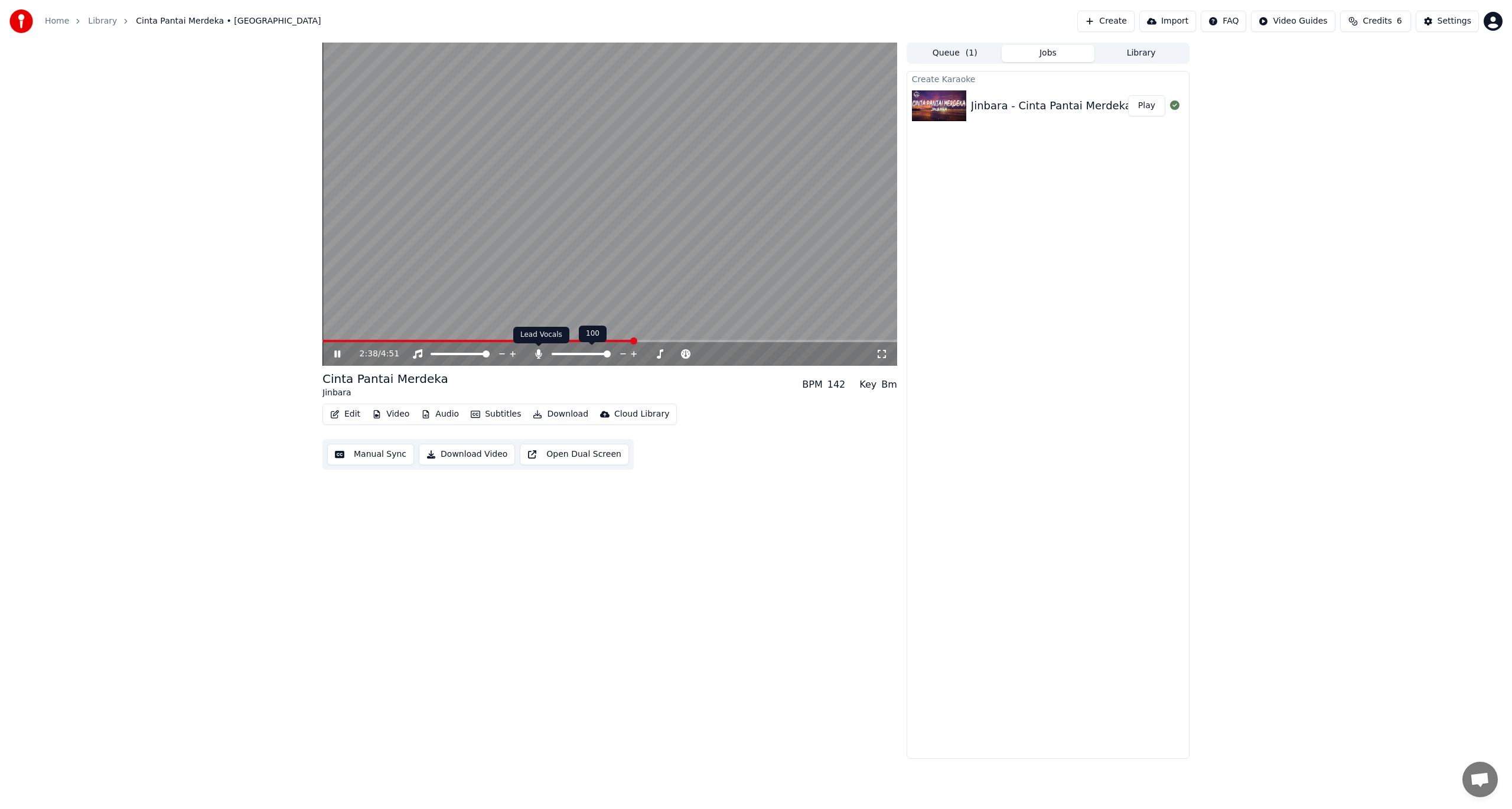
click at [539, 353] on icon at bounding box center [539, 353] width 7 height 9
click at [539, 353] on icon at bounding box center [539, 353] width 12 height 9
click at [539, 353] on icon at bounding box center [539, 353] width 7 height 9
click at [690, 152] on video at bounding box center [610, 204] width 575 height 323
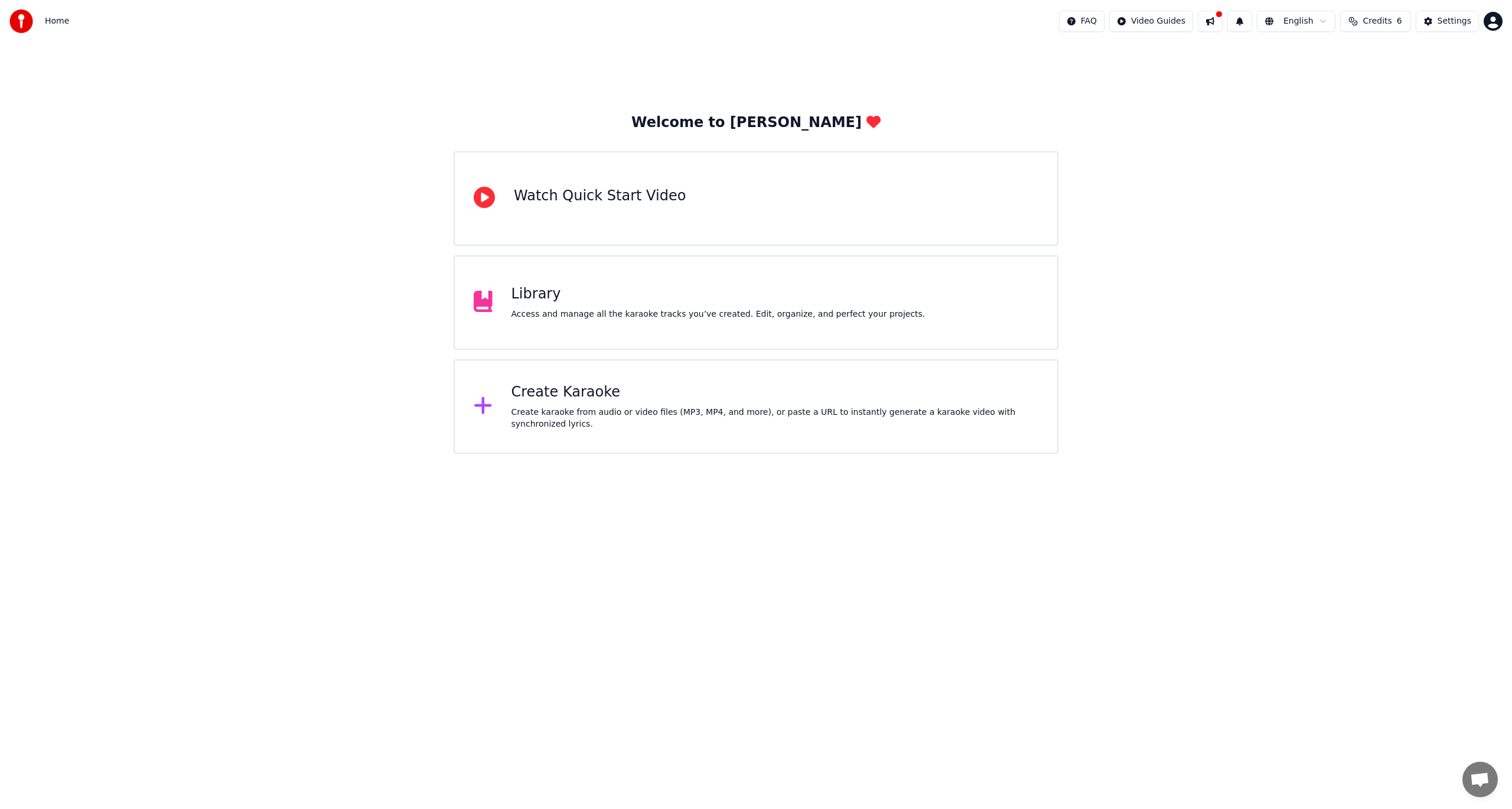
click at [653, 315] on div "Access and manage all the karaoke tracks you’ve created. Edit, organize, and pe…" at bounding box center [719, 314] width 414 height 12
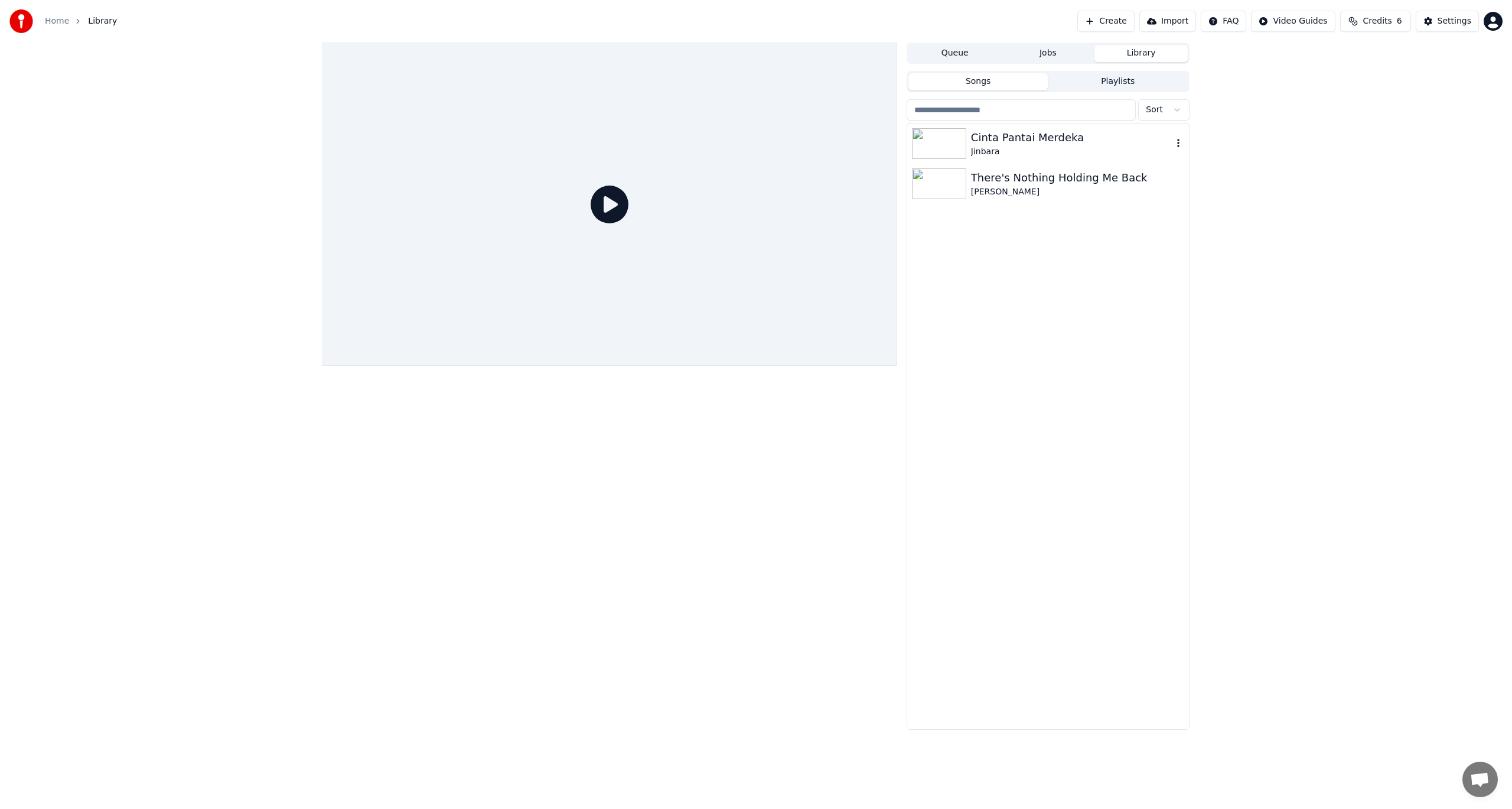
click at [1005, 142] on div "Cinta Pantai Merdeka" at bounding box center [1072, 137] width 202 height 16
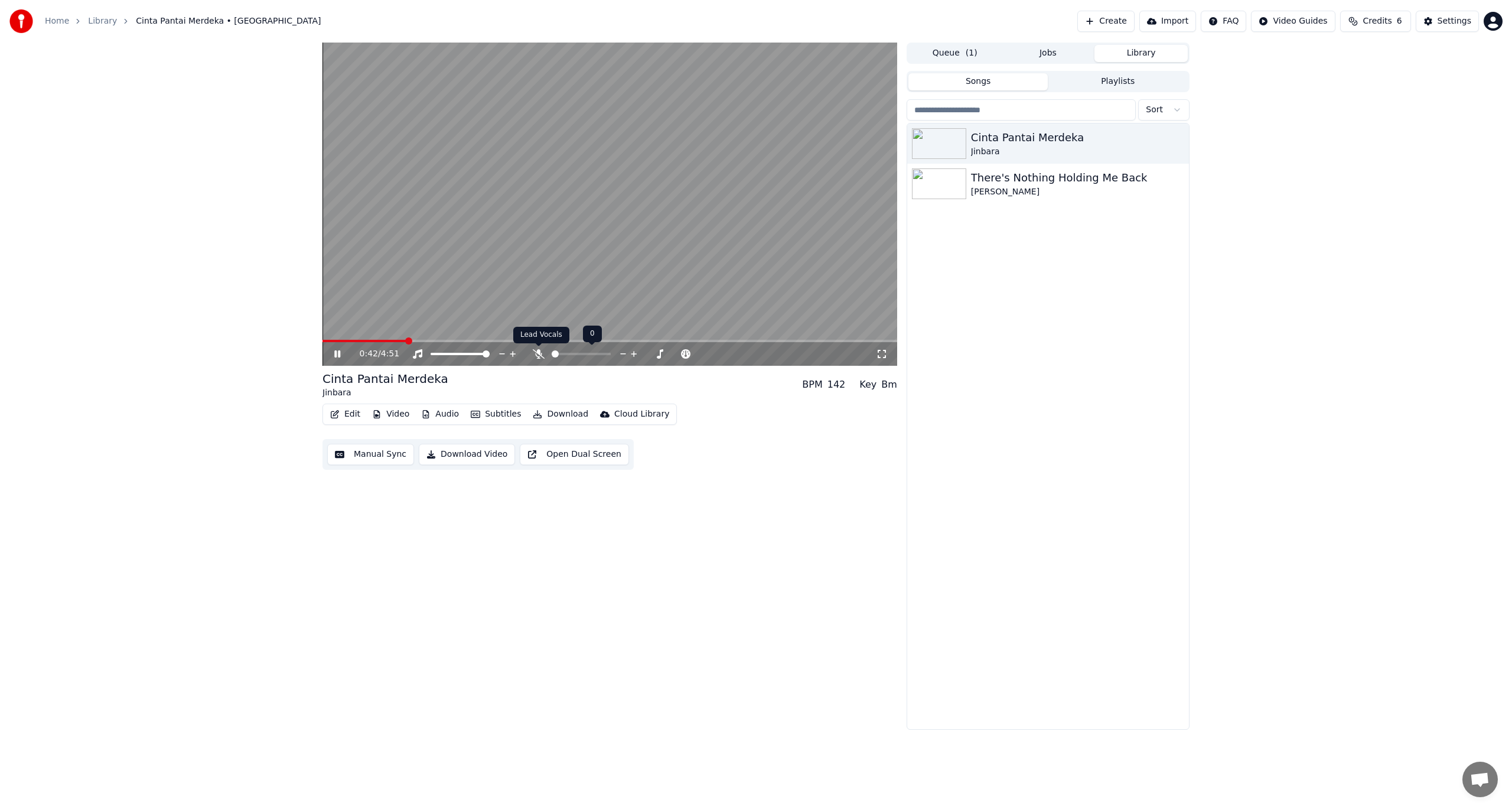
click at [538, 354] on icon at bounding box center [539, 353] width 12 height 9
click at [541, 353] on icon at bounding box center [539, 353] width 12 height 9
click at [647, 201] on video at bounding box center [610, 204] width 575 height 323
